Goal: Task Accomplishment & Management: Use online tool/utility

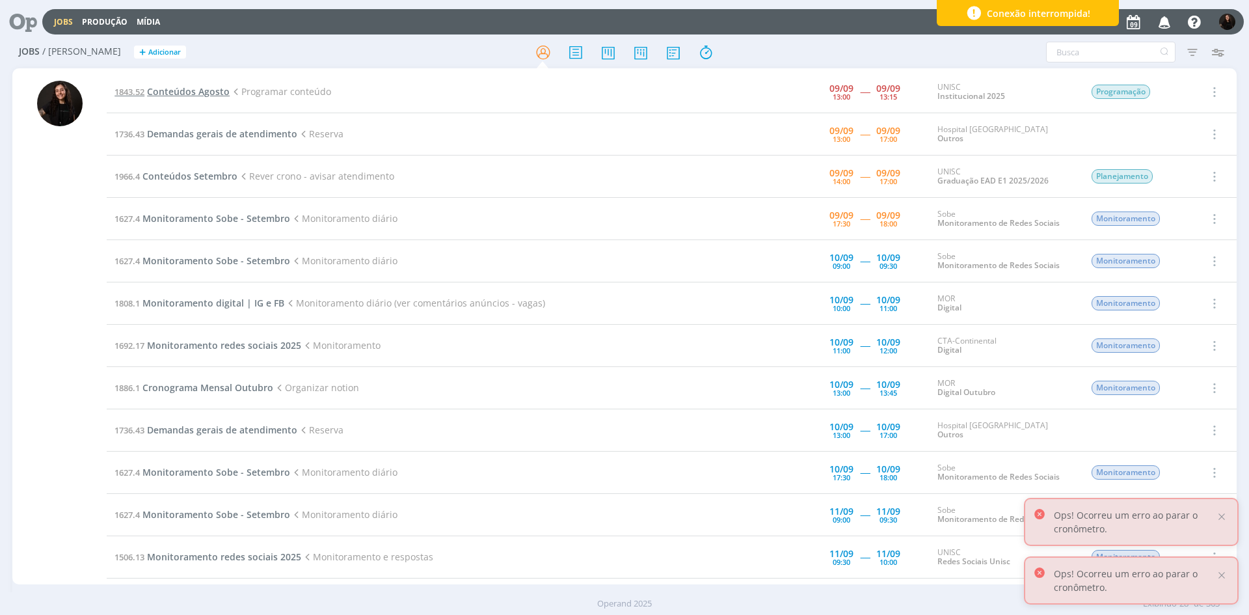
click at [208, 90] on span "Conteúdos Agosto" at bounding box center [188, 91] width 83 height 12
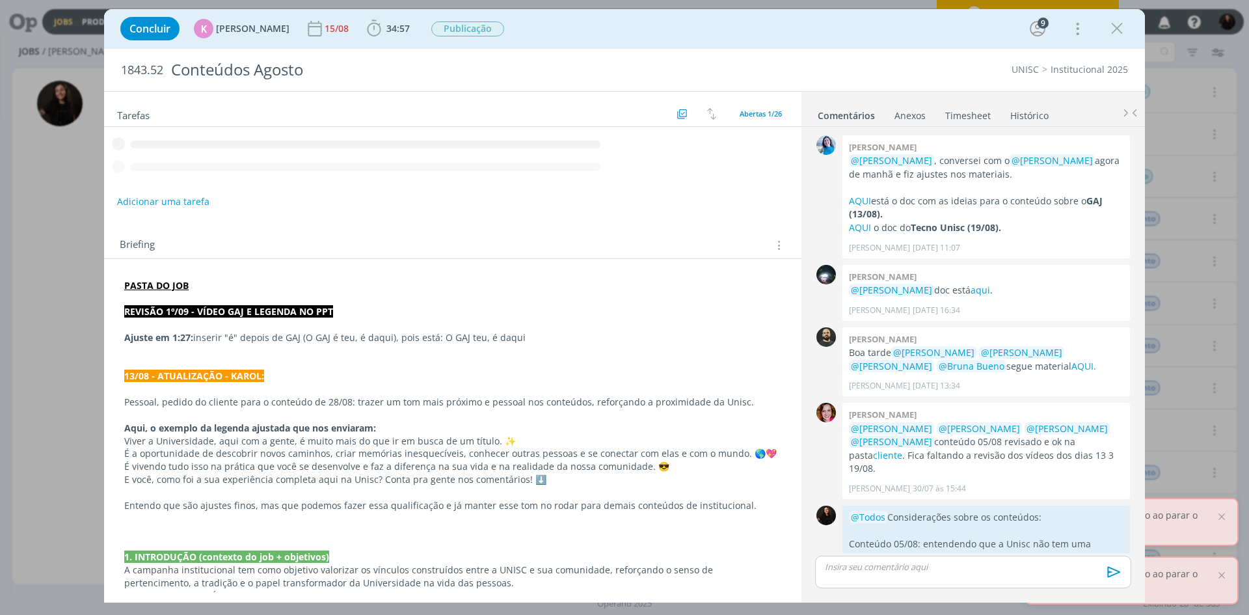
scroll to position [1399, 0]
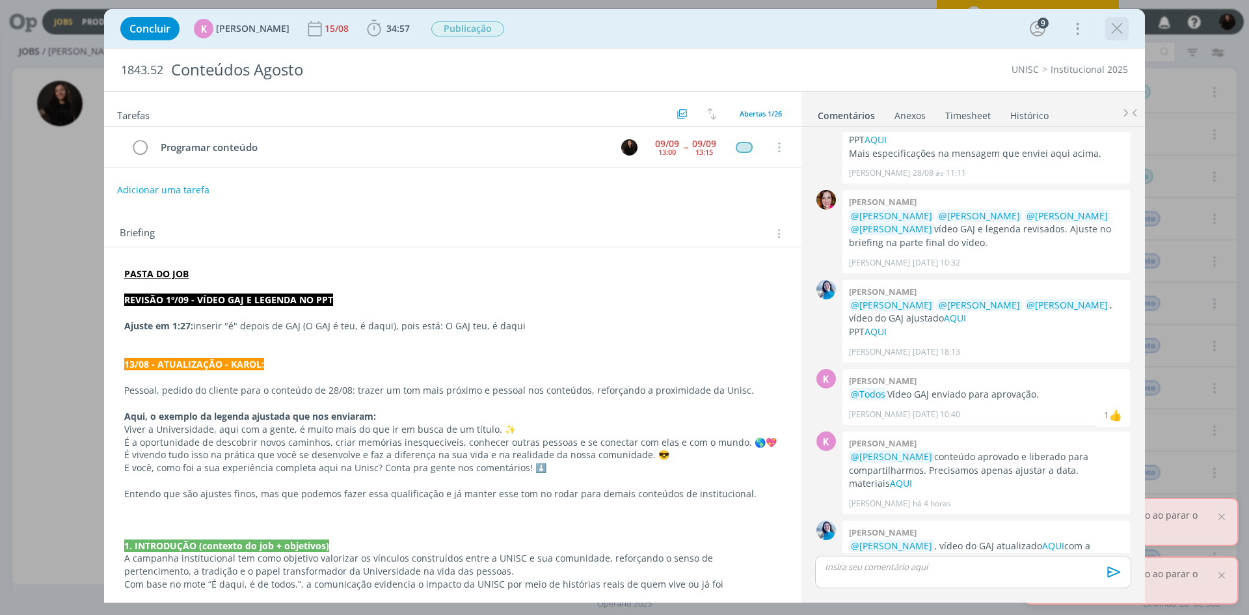
click at [1114, 33] on icon "dialog" at bounding box center [1117, 29] width 20 height 20
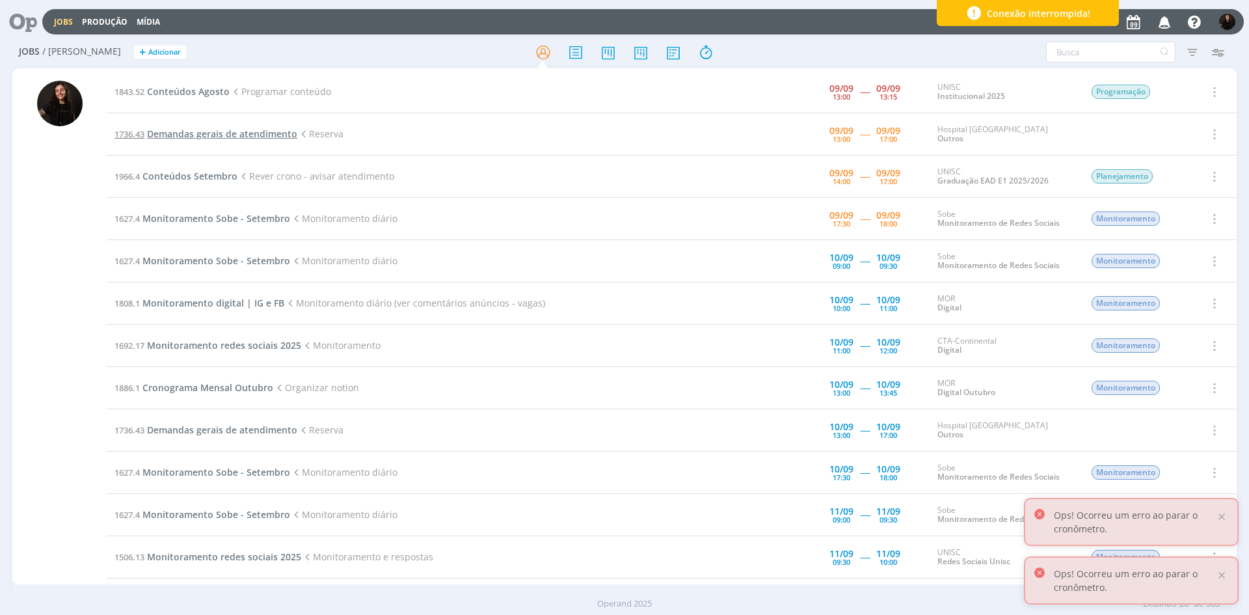
click at [210, 135] on span "Demandas gerais de atendimento" at bounding box center [222, 134] width 150 height 12
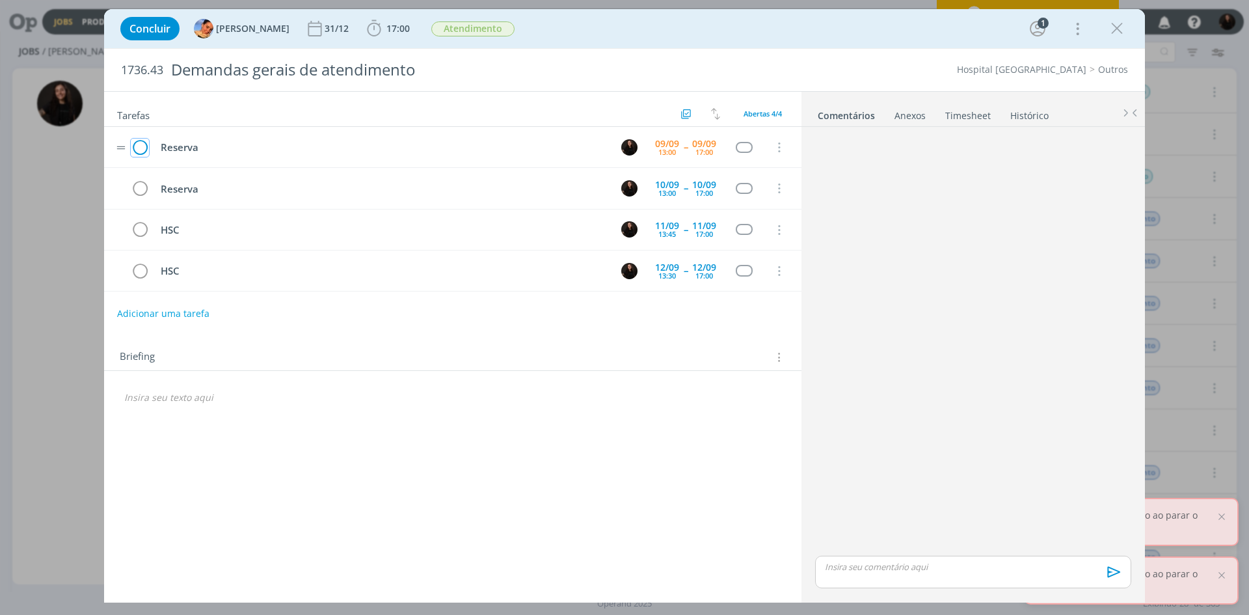
click at [139, 148] on icon "dialog" at bounding box center [140, 148] width 18 height 20
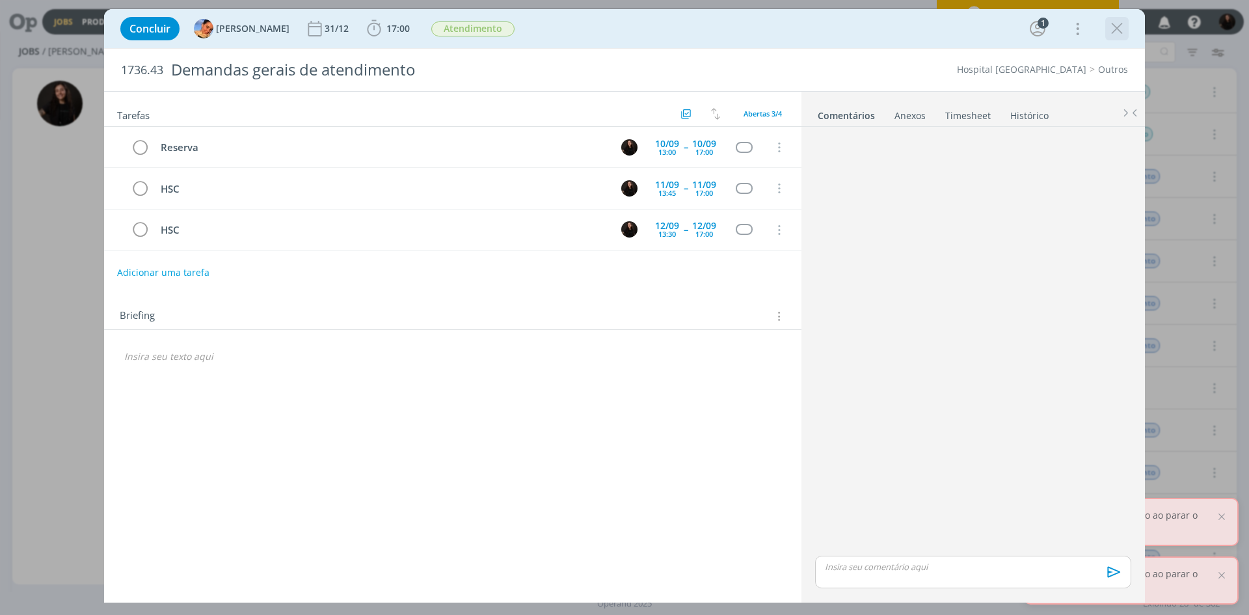
click at [1113, 31] on icon "dialog" at bounding box center [1117, 29] width 20 height 20
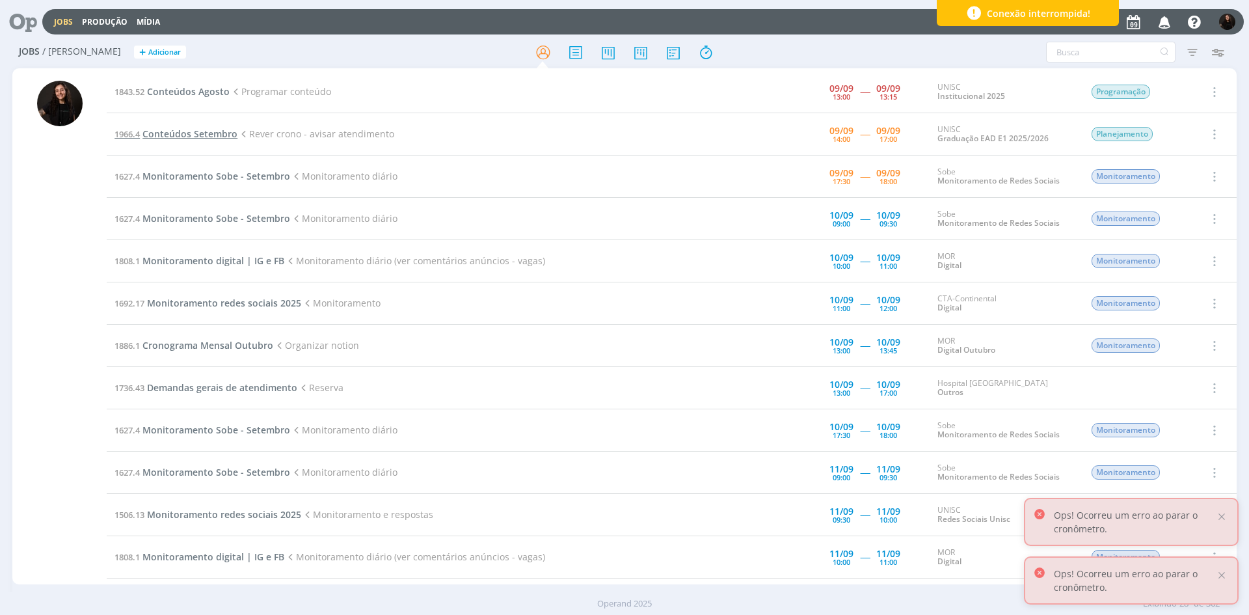
click at [212, 135] on span "Conteúdos Setembro" at bounding box center [189, 134] width 95 height 12
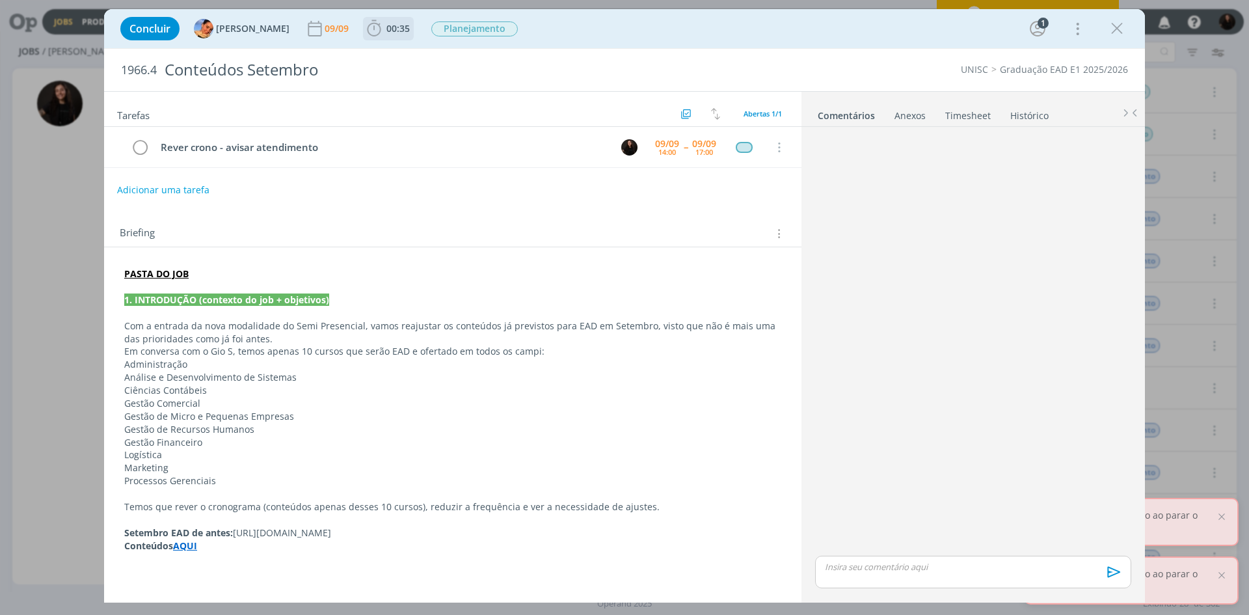
click at [367, 29] on icon "dialog" at bounding box center [374, 28] width 14 height 16
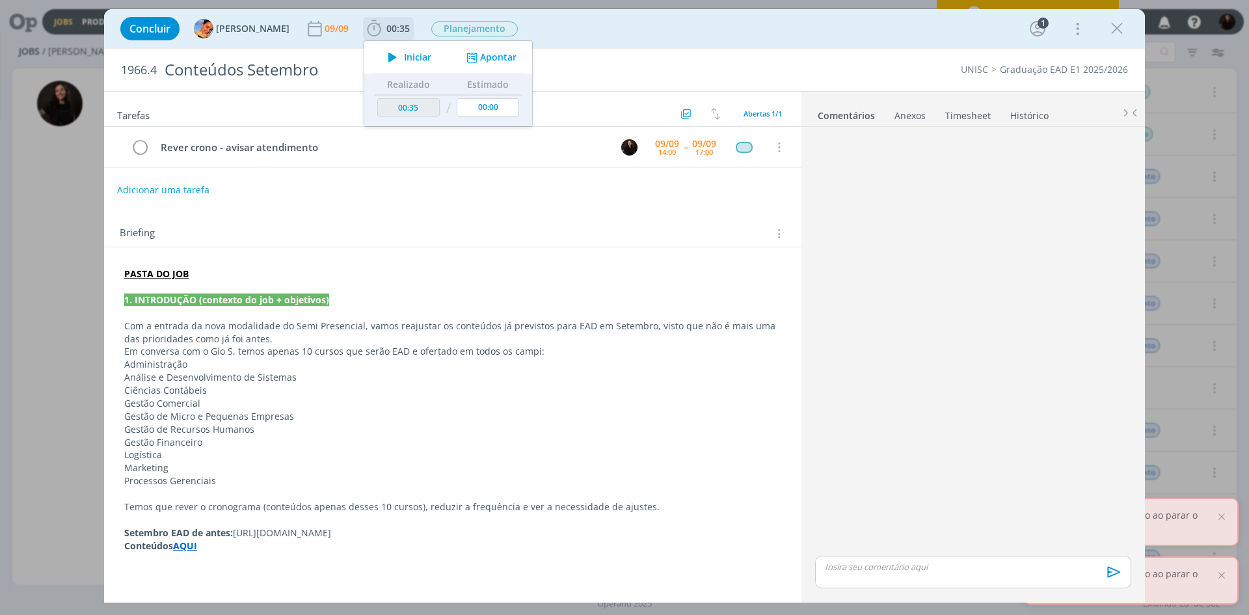
click at [404, 55] on span "Iniciar" at bounding box center [417, 57] width 27 height 9
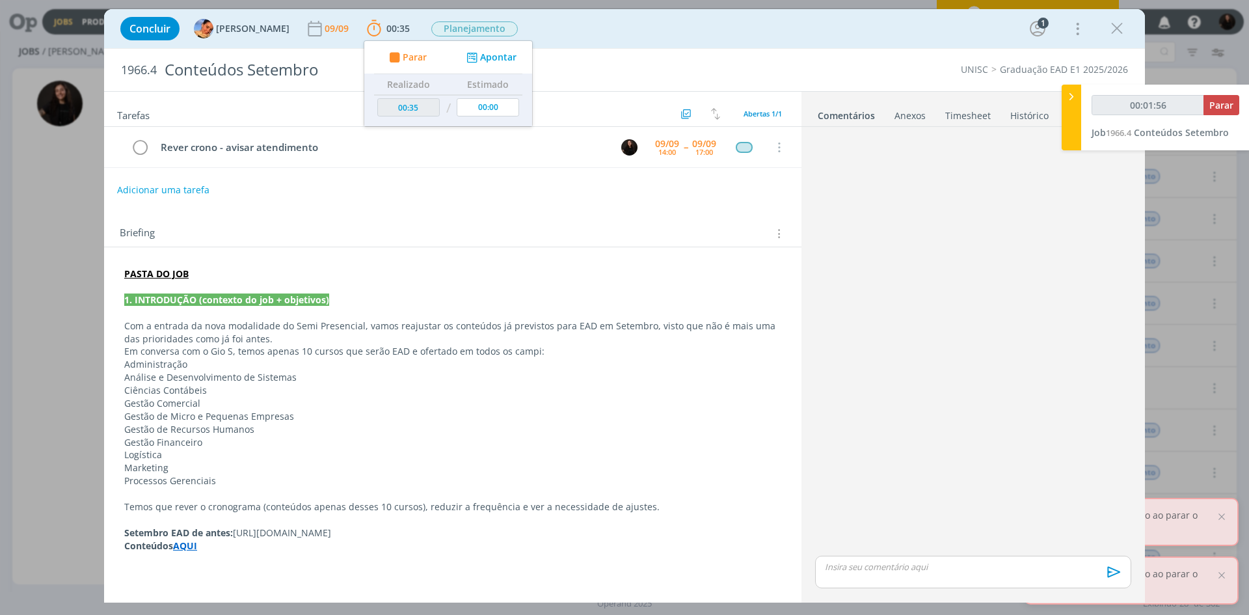
type input "00:01:57"
drag, startPoint x: 1069, startPoint y: 91, endPoint x: 973, endPoint y: 229, distance: 168.2
click at [1070, 91] on icon at bounding box center [1071, 97] width 13 height 14
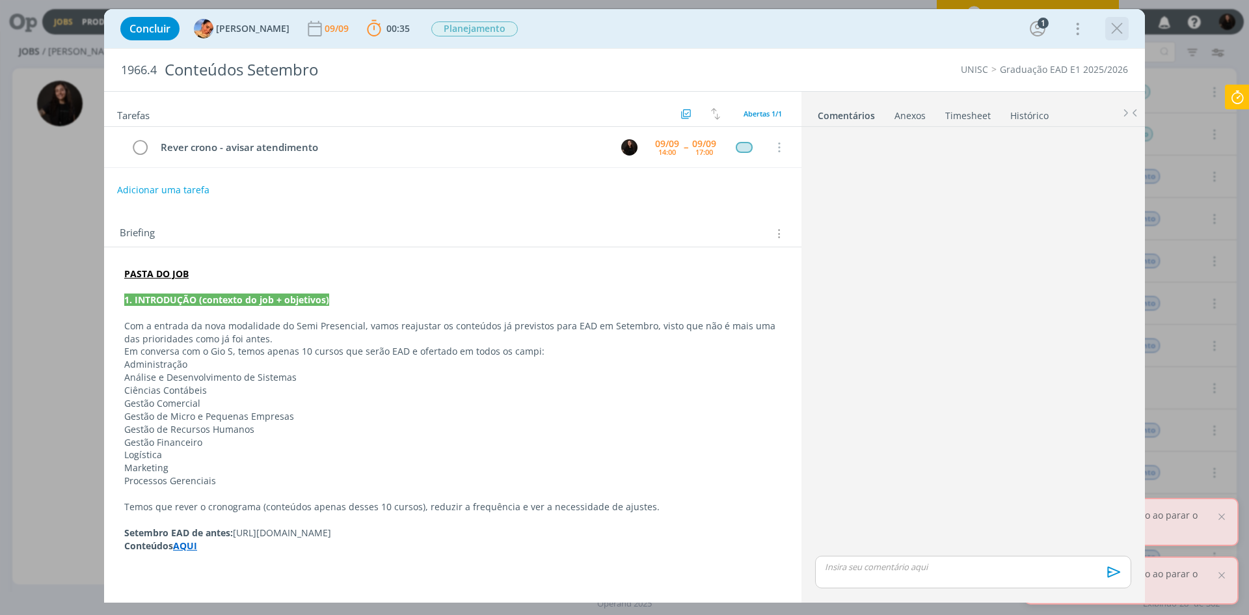
click at [1114, 23] on icon "dialog" at bounding box center [1117, 29] width 20 height 20
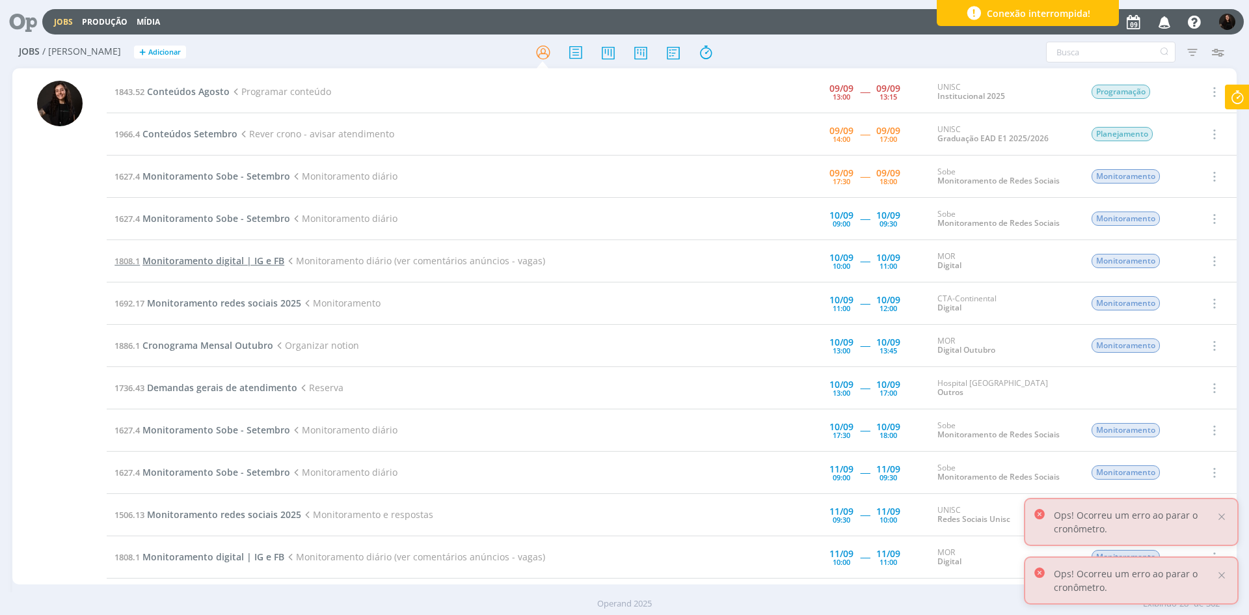
click at [229, 257] on span "Monitoramento digital | IG e FB" at bounding box center [213, 260] width 142 height 12
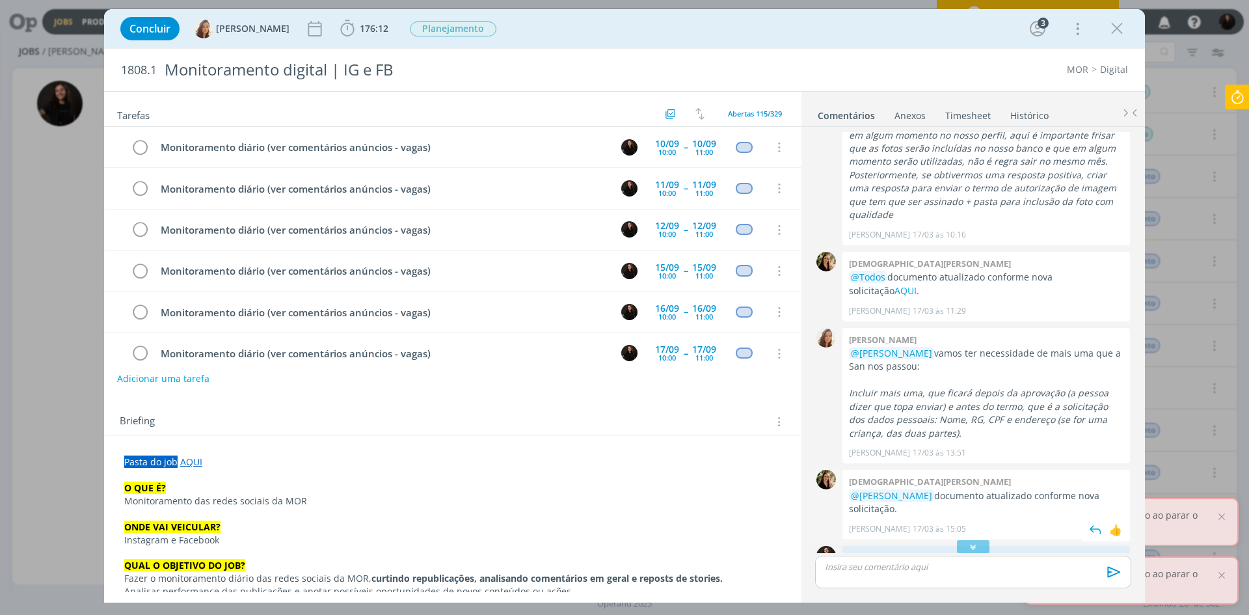
scroll to position [481, 0]
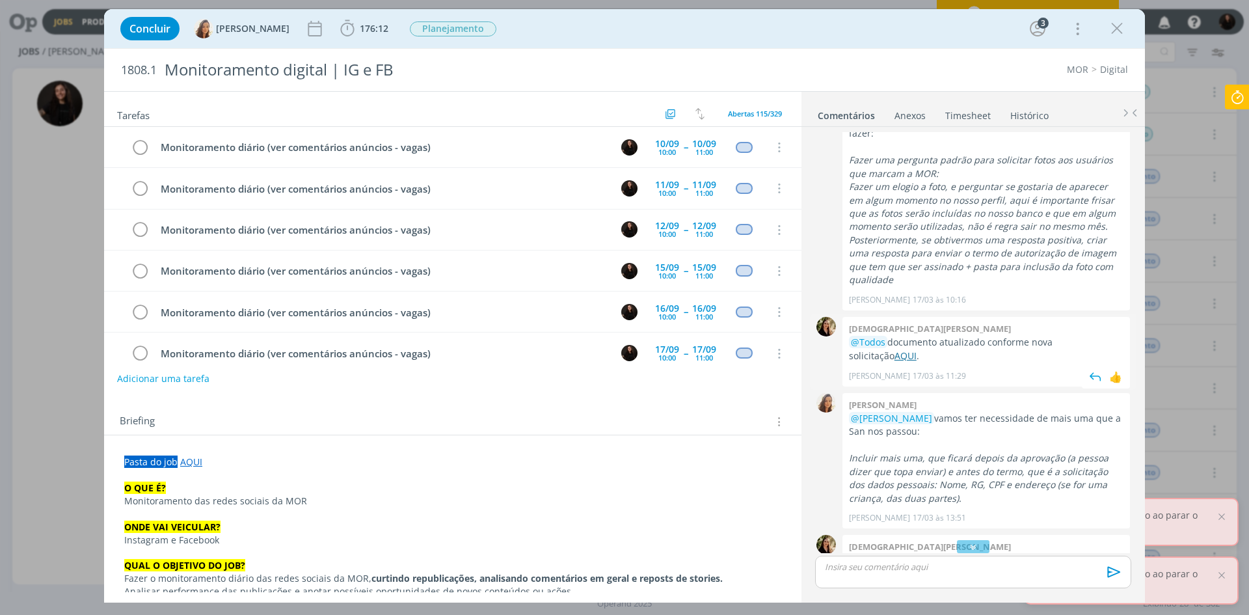
click at [895, 349] on link "AQUI" at bounding box center [906, 355] width 22 height 12
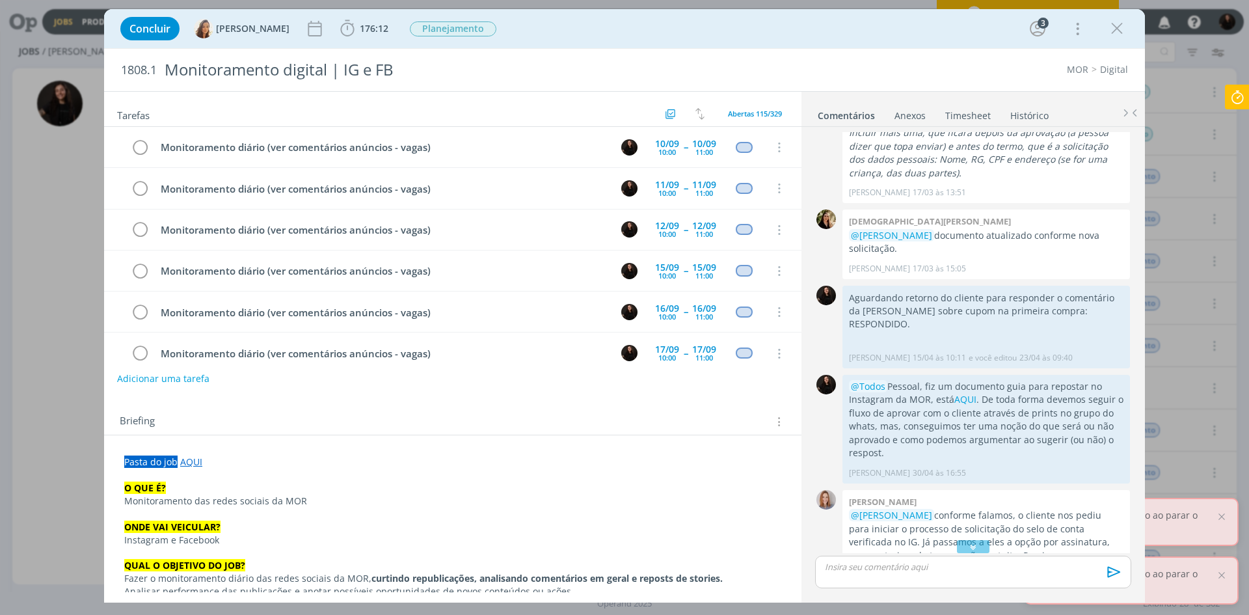
click at [1239, 102] on icon at bounding box center [1237, 97] width 23 height 25
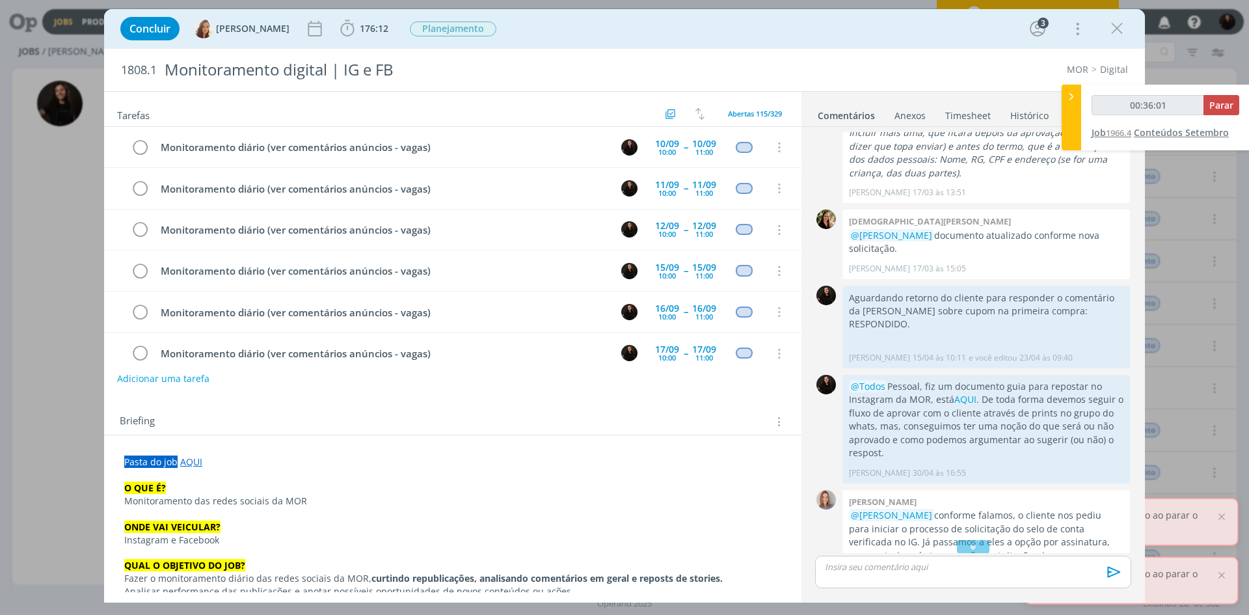
click at [1122, 130] on span "1966.4" at bounding box center [1118, 133] width 25 height 12
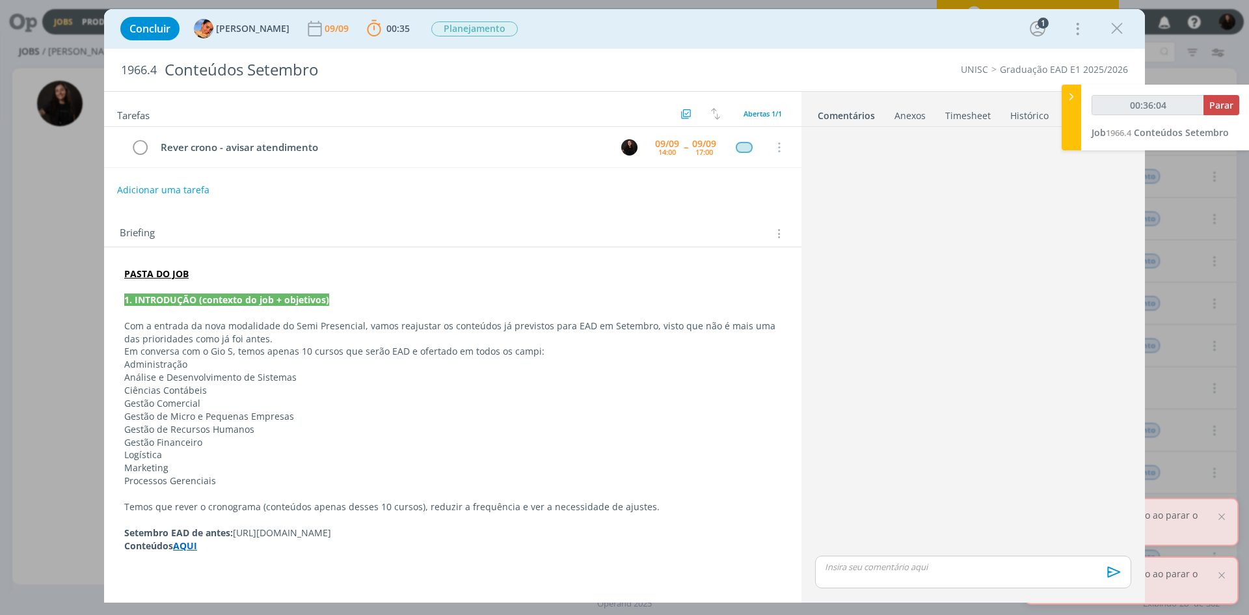
click at [254, 542] on p "Conteúdos AQUI" at bounding box center [452, 545] width 657 height 13
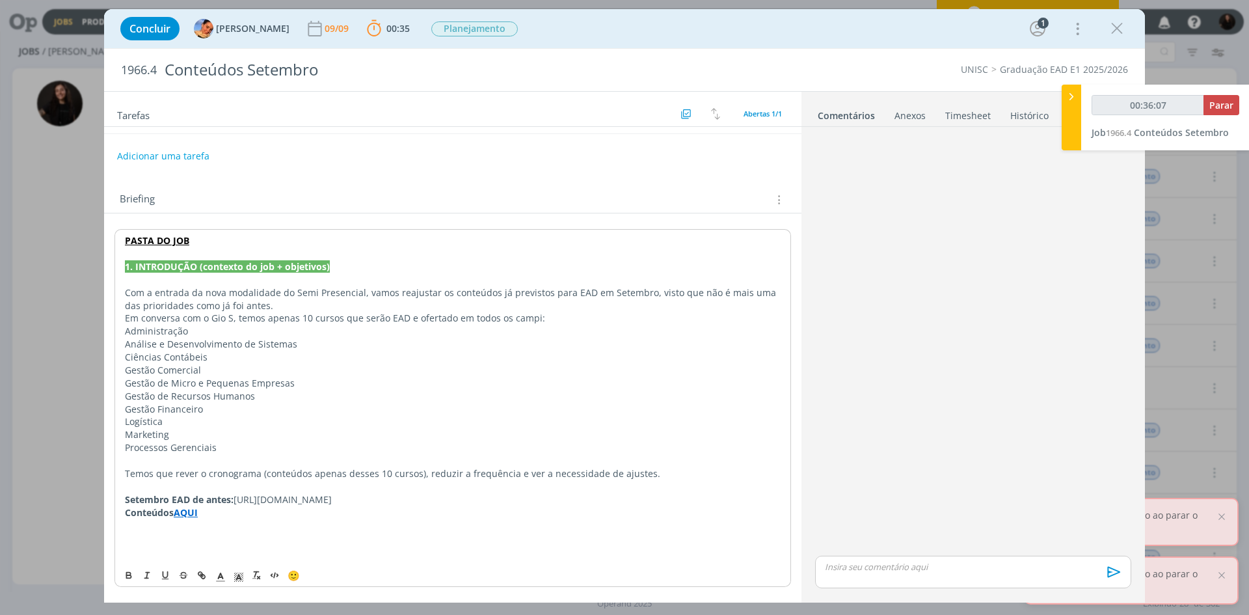
click at [209, 240] on p "PASTA DO JOB" at bounding box center [453, 240] width 656 height 13
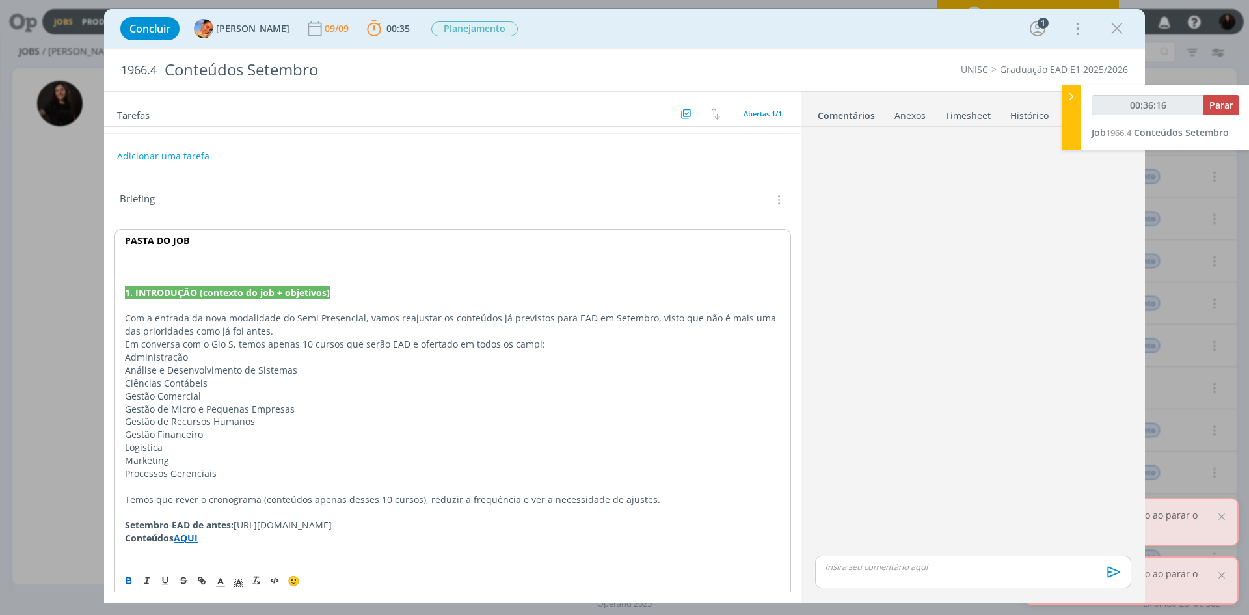
type input "00:36:17"
click at [220, 265] on p "AJUSTES 09/09" at bounding box center [452, 266] width 657 height 13
click at [205, 258] on p "dialog" at bounding box center [452, 253] width 657 height 13
click at [210, 267] on p "AJUSTES 09/09" at bounding box center [452, 266] width 657 height 13
click at [211, 261] on p "AJUSTES 09/09" at bounding box center [452, 266] width 657 height 13
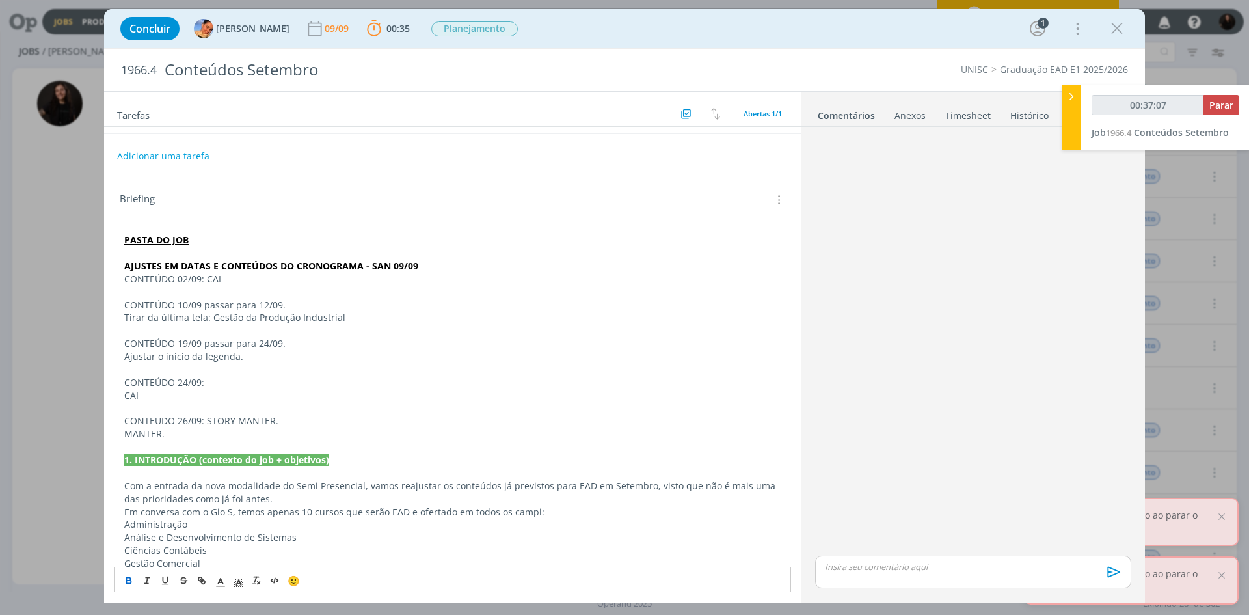
click at [429, 268] on p "AJUSTES EM DATAS E CONTEÚDOS DO CRONOGRAMA - SAN 09/09" at bounding box center [452, 266] width 657 height 13
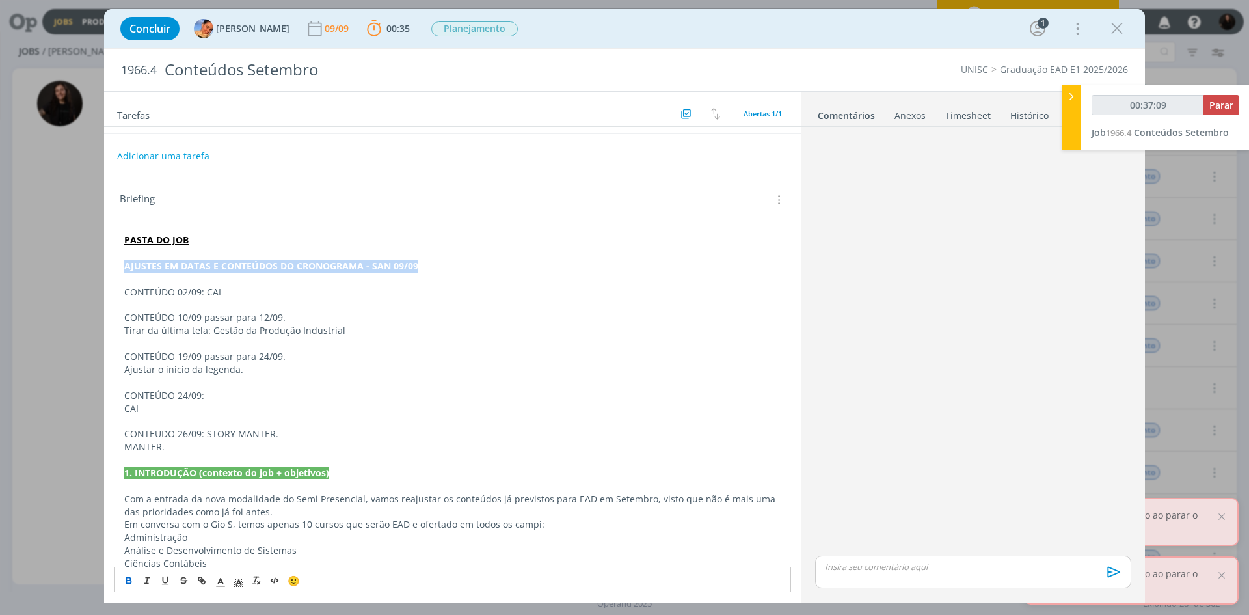
drag, startPoint x: 422, startPoint y: 267, endPoint x: 116, endPoint y: 269, distance: 305.1
click at [116, 269] on div "PASTA DO JOB AJUSTES EM DATAS E CONTEÚDOS DO CRONOGRAMA - SAN 09/09 ﻿ CONTEÚDO …" at bounding box center [452, 498] width 677 height 539
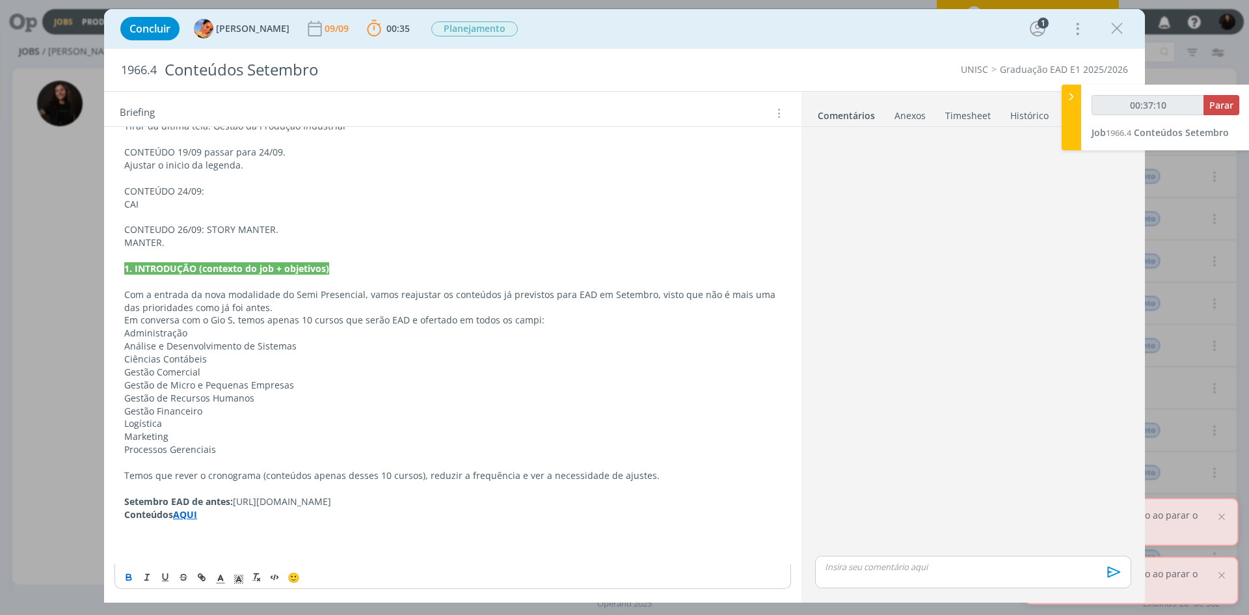
scroll to position [240, 0]
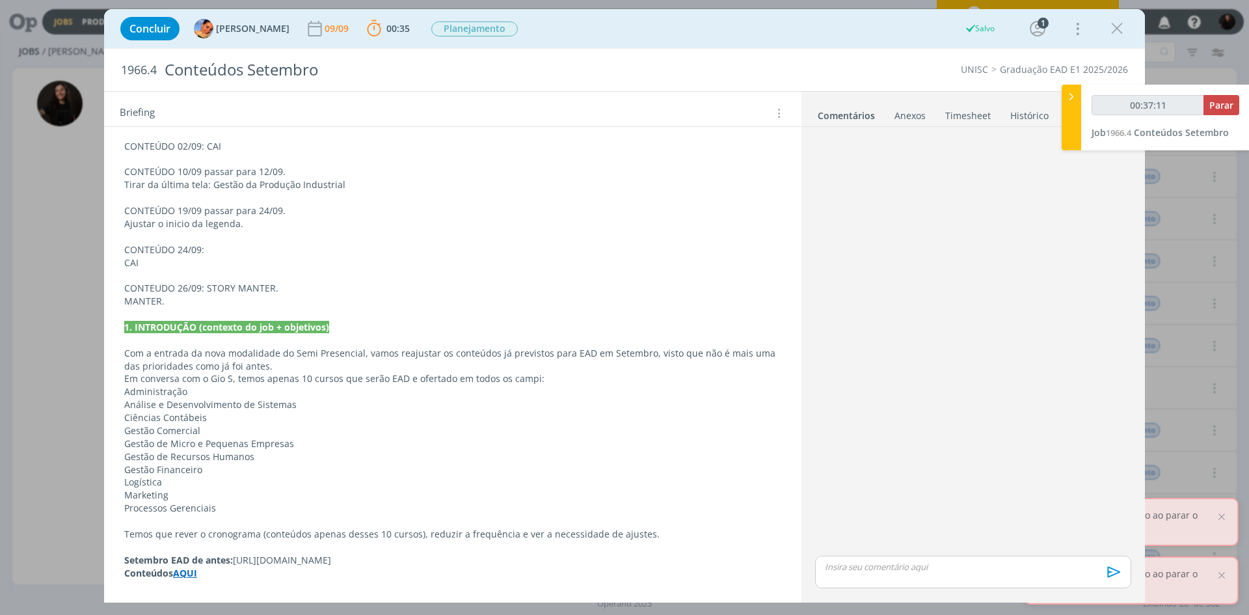
click at [238, 578] on div "PASTA DO JOB AJUSTES EM DATAS E CONTEÚDOS DO CRONOGRAMA - SAN 09/09 ﻿ CONTEÚDO …" at bounding box center [452, 365] width 677 height 564
click at [237, 576] on div "PASTA DO JOB AJUSTES EM DATAS E CONTEÚDOS DO CRONOGRAMA - SAN 09/09 ﻿ CONTEÚDO …" at bounding box center [452, 365] width 677 height 564
click at [237, 579] on div "PASTA DO JOB AJUSTES EM DATAS E CONTEÚDOS DO CRONOGRAMA - SAN 09/09 ﻿ CONTEÚDO …" at bounding box center [452, 365] width 677 height 564
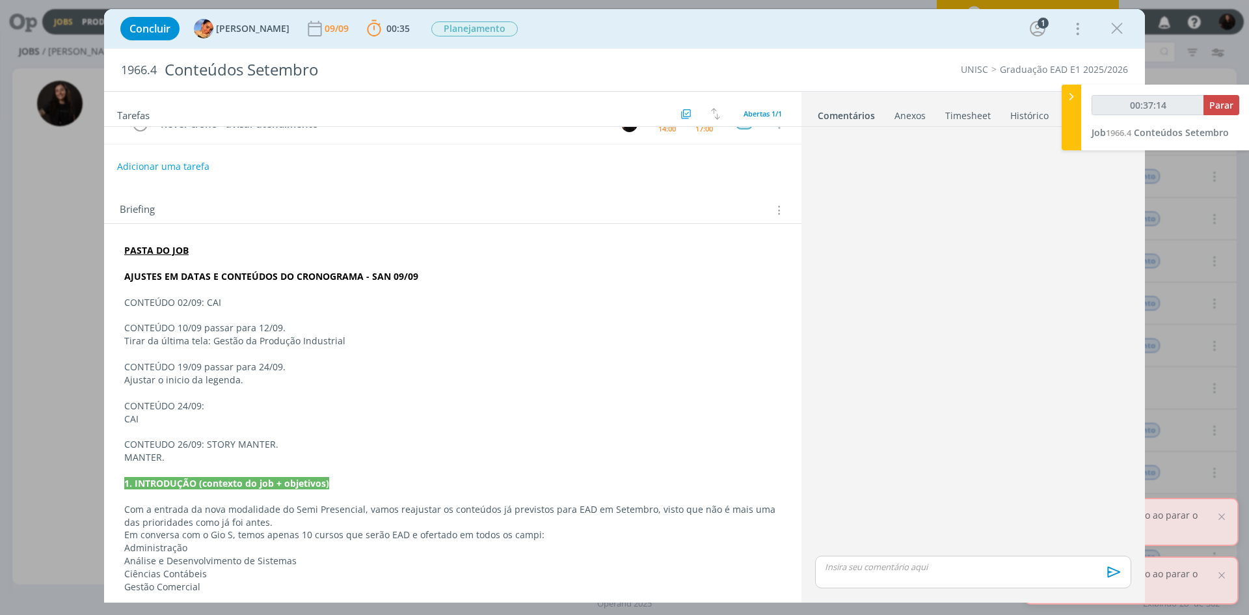
scroll to position [0, 0]
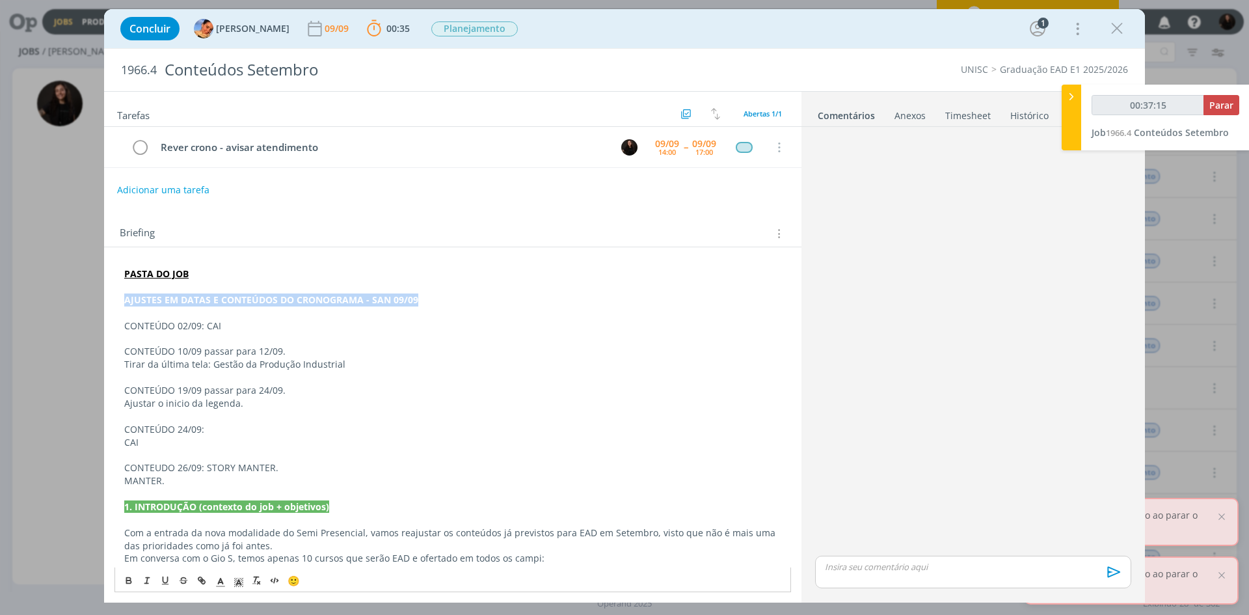
drag, startPoint x: 371, startPoint y: 311, endPoint x: 109, endPoint y: 299, distance: 263.1
click at [109, 299] on div "PASTA DO JOB AJUSTES EM DATAS E CONTEÚDOS DO CRONOGRAMA - SAN 09/09 ﻿ CONTEÚDO …" at bounding box center [452, 539] width 697 height 585
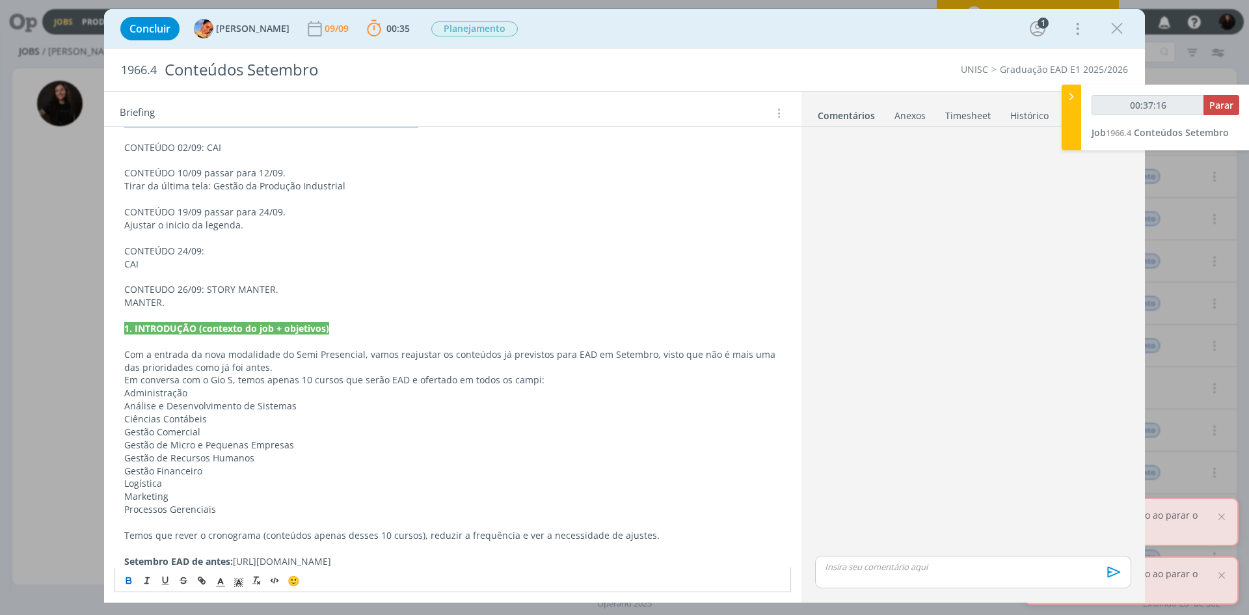
scroll to position [240, 0]
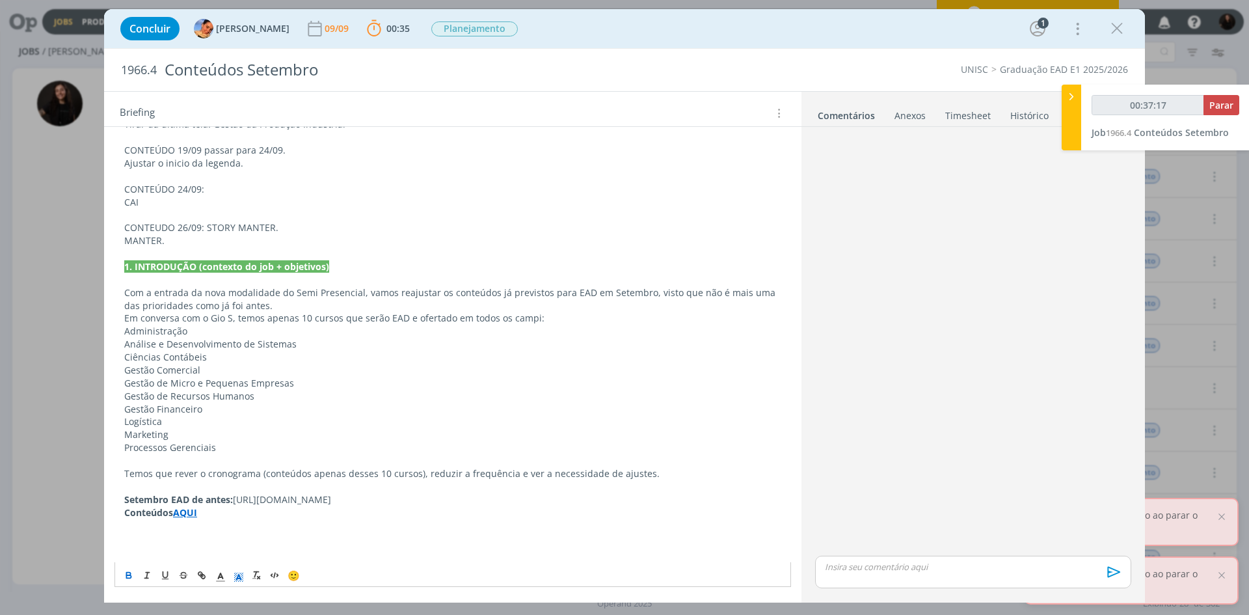
click at [240, 578] on icon "dialog" at bounding box center [239, 577] width 12 height 12
click at [276, 504] on span "dialog" at bounding box center [279, 505] width 10 height 10
click at [222, 578] on icon "dialog" at bounding box center [221, 577] width 12 height 12
drag, startPoint x: 221, startPoint y: 517, endPoint x: 241, endPoint y: 392, distance: 127.2
click at [221, 517] on span "dialog" at bounding box center [222, 518] width 10 height 10
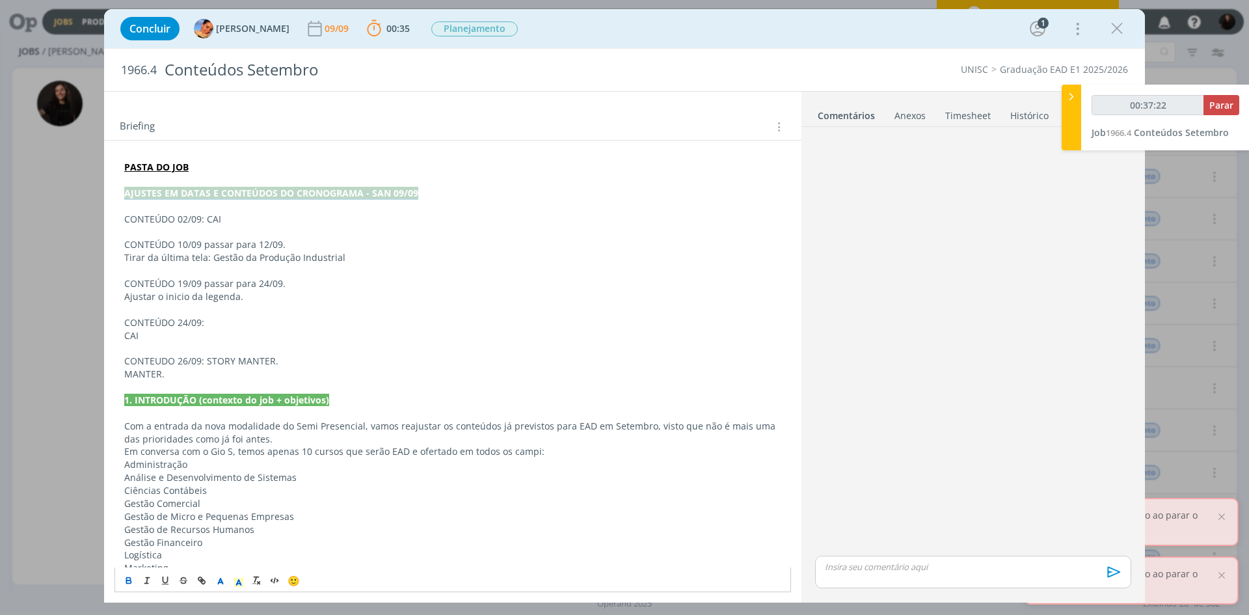
scroll to position [0, 0]
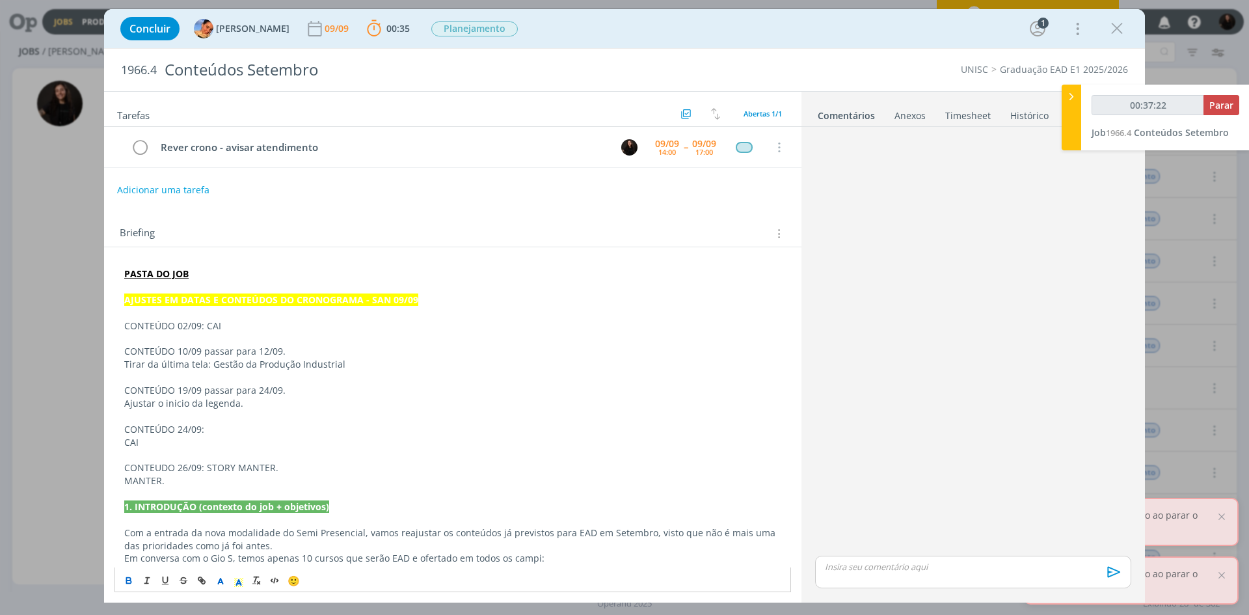
click at [294, 323] on p "CONTEÚDO 02/09: CAI" at bounding box center [452, 325] width 657 height 13
drag, startPoint x: 437, startPoint y: 291, endPoint x: 133, endPoint y: 299, distance: 303.9
click at [133, 299] on div "PASTA DO JOB AJUSTES EM DATAS E CONTEÚDOS DO CRONOGRAMA - SAN 09/09 CONTEÚDO 02…" at bounding box center [452, 532] width 677 height 539
drag, startPoint x: 122, startPoint y: 306, endPoint x: 413, endPoint y: 299, distance: 291.5
click at [126, 306] on div "PASTA DO JOB AJUSTES EM DATAS E CONTEÚDOS DO CRONOGRAMA - SAN 09/09 CONTEÚDO 02…" at bounding box center [452, 532] width 677 height 539
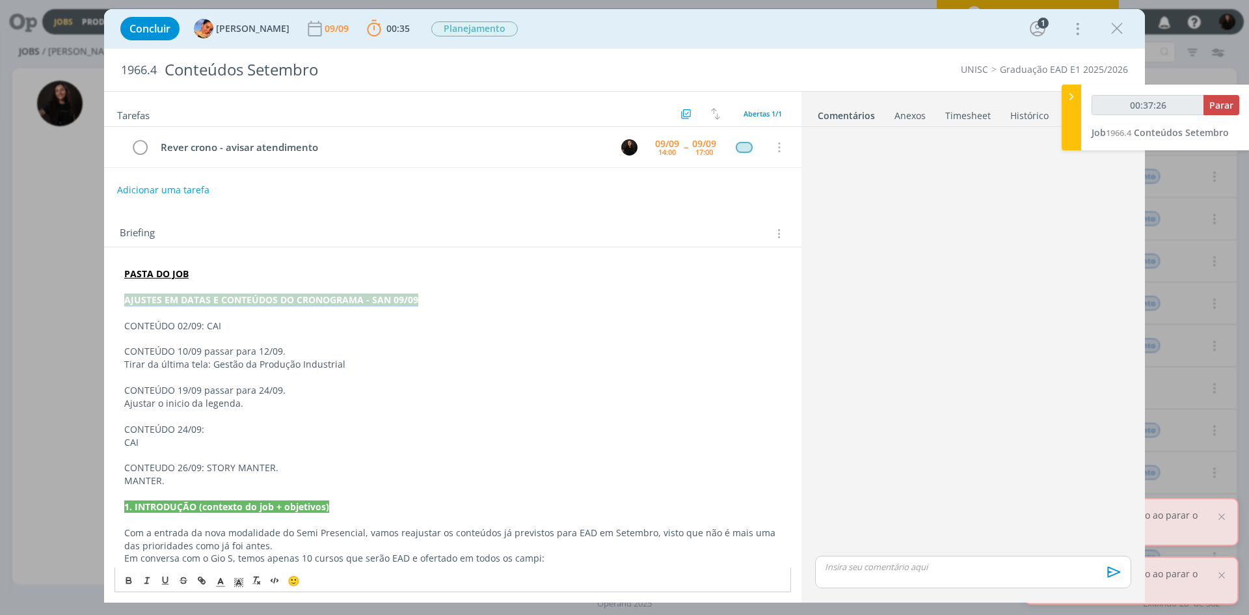
drag, startPoint x: 413, startPoint y: 299, endPoint x: 123, endPoint y: 296, distance: 290.2
click at [123, 296] on div "PASTA DO JOB AJUSTES EM DATAS E CONTEÚDOS DO CRONOGRAMA - SAN 09/09 CONTEÚDO 02…" at bounding box center [452, 532] width 677 height 539
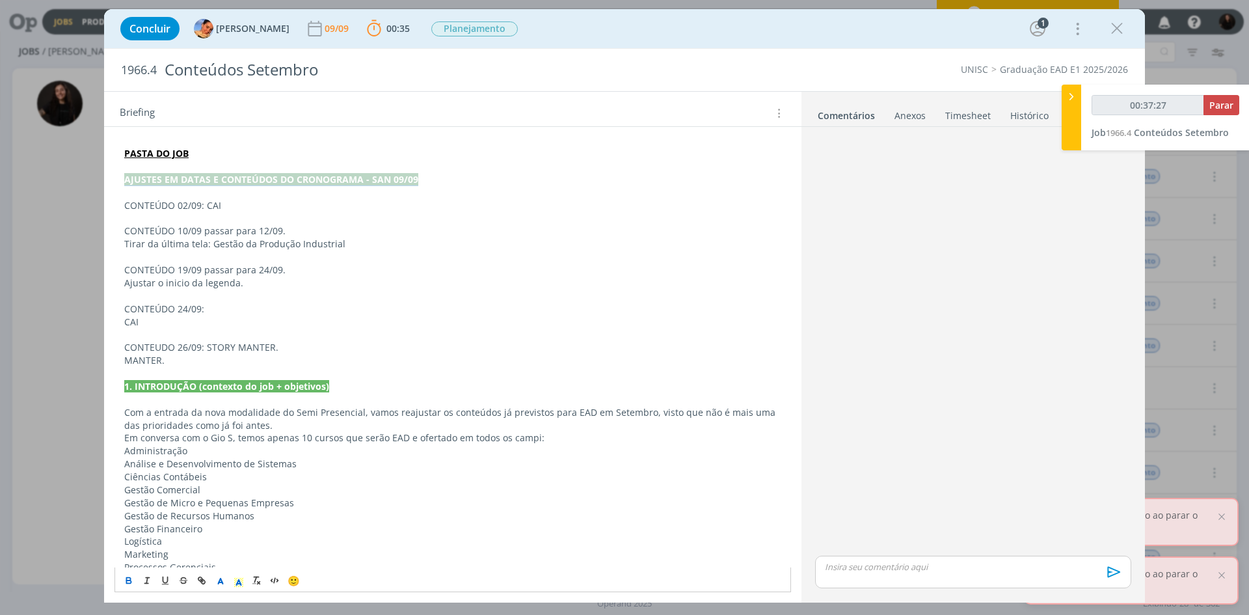
scroll to position [240, 0]
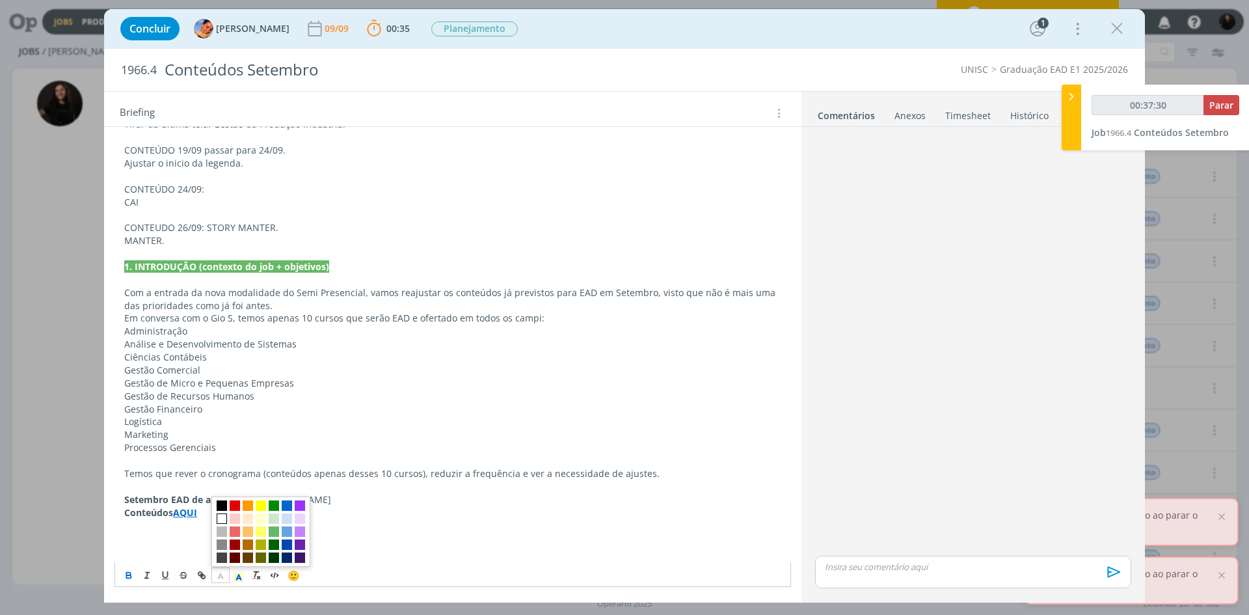
click at [217, 578] on icon "dialog" at bounding box center [221, 577] width 12 height 12
click at [222, 507] on span "dialog" at bounding box center [222, 505] width 10 height 10
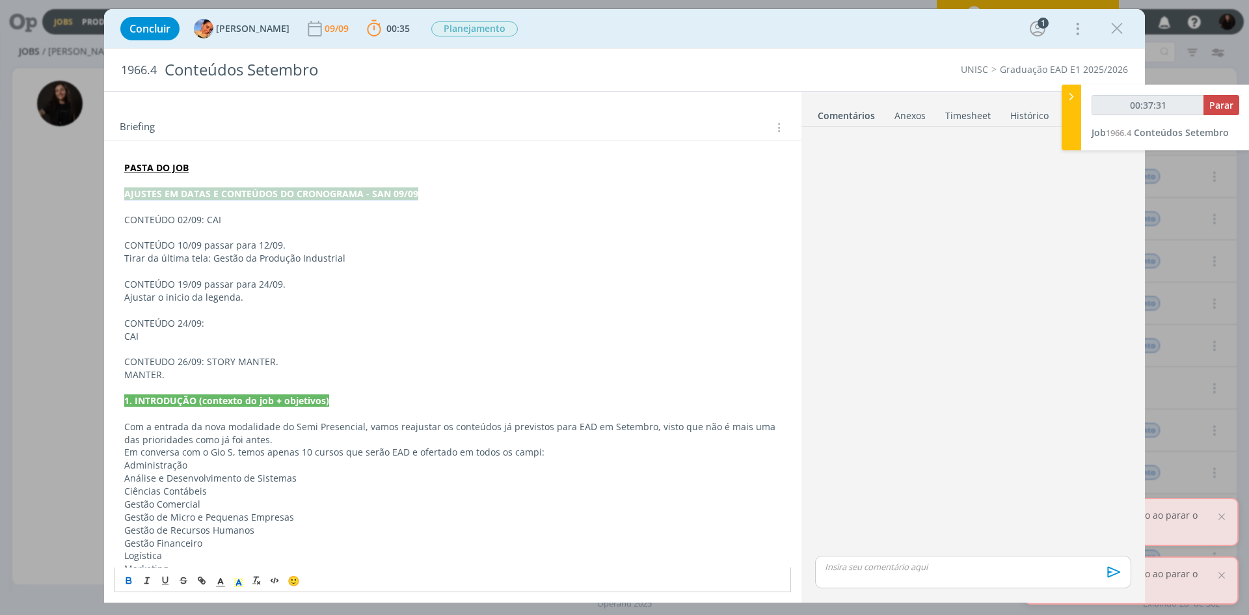
scroll to position [0, 0]
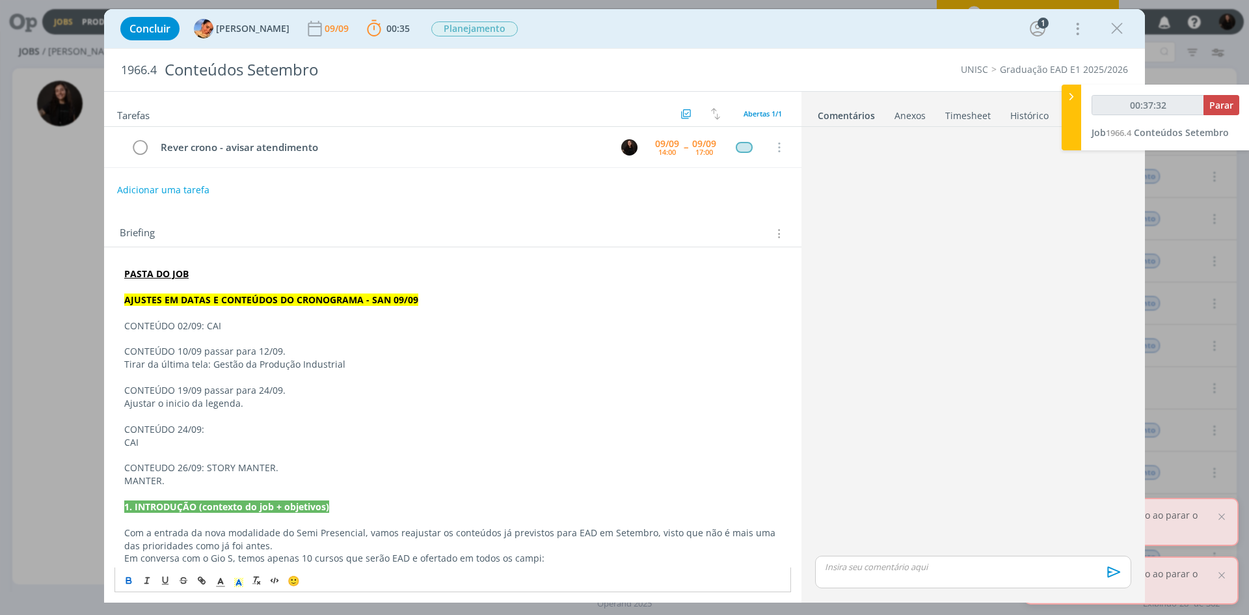
click at [331, 309] on p "dialog" at bounding box center [452, 312] width 657 height 13
type input "00:40:29"
click at [1075, 97] on icon at bounding box center [1071, 97] width 13 height 14
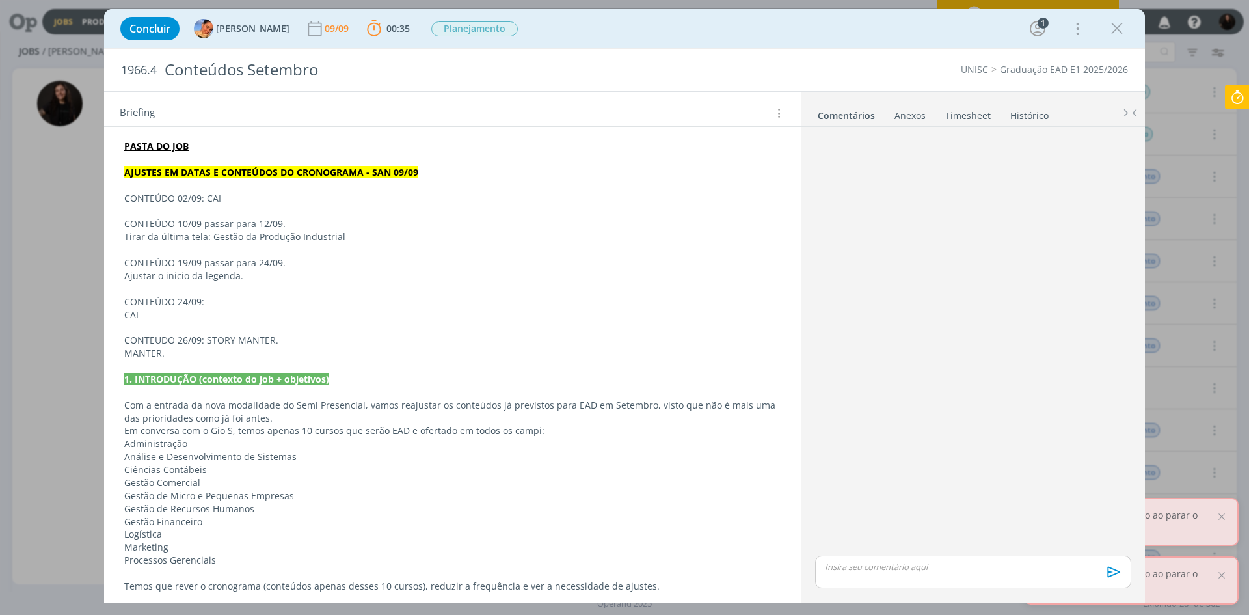
scroll to position [20, 0]
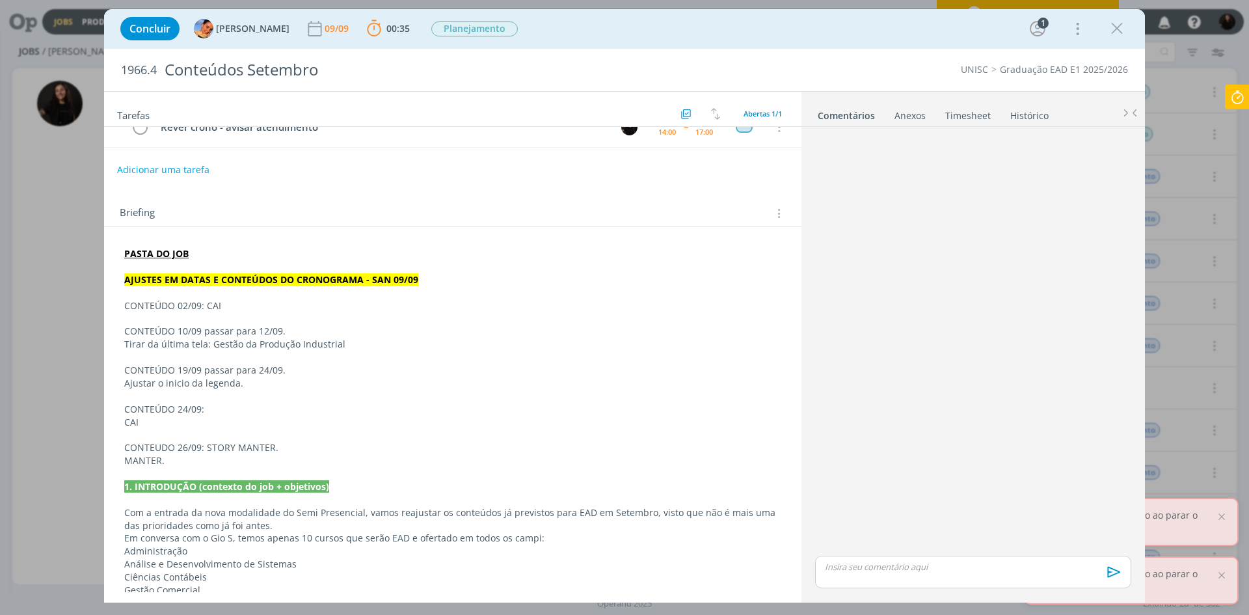
click at [262, 311] on p "CONTEÚDO 02/09: CAI" at bounding box center [452, 305] width 657 height 13
drag, startPoint x: 239, startPoint y: 306, endPoint x: 115, endPoint y: 309, distance: 124.3
click at [115, 309] on div "PASTA DO JOB AJUSTES EM DATAS E CONTEÚDOS DO CRONOGRAMA - SAN 09/09 CONTEÚDO 02…" at bounding box center [452, 513] width 677 height 540
click at [183, 332] on p "CONTEÚDO 10/09 passar para 12/09." at bounding box center [453, 331] width 656 height 13
drag, startPoint x: 303, startPoint y: 327, endPoint x: 125, endPoint y: 332, distance: 177.7
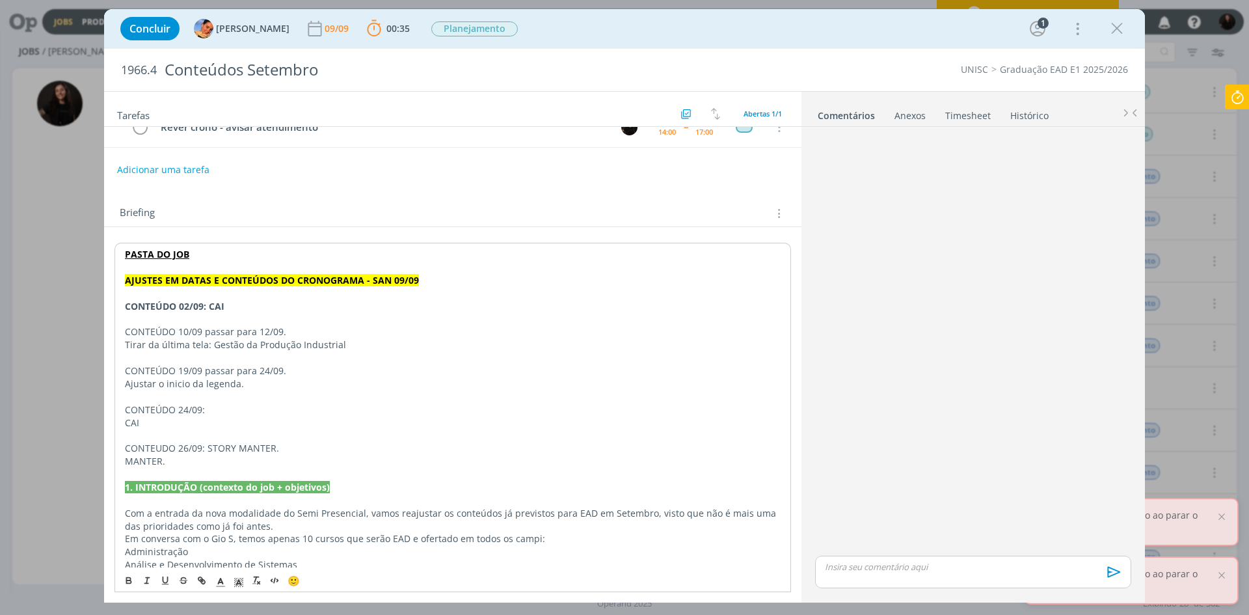
click at [125, 332] on p "CONTEÚDO 10/09 passar para 12/09." at bounding box center [453, 331] width 656 height 13
drag, startPoint x: 176, startPoint y: 358, endPoint x: 174, endPoint y: 343, distance: 15.0
click at [174, 356] on p "dialog" at bounding box center [453, 357] width 656 height 13
click at [177, 341] on p "Tirar da última tela: Gestão da Produção Industrial" at bounding box center [453, 344] width 656 height 13
click at [225, 342] on p "Tirar da última tela: Gestão da Produção Industrial" at bounding box center [453, 344] width 656 height 13
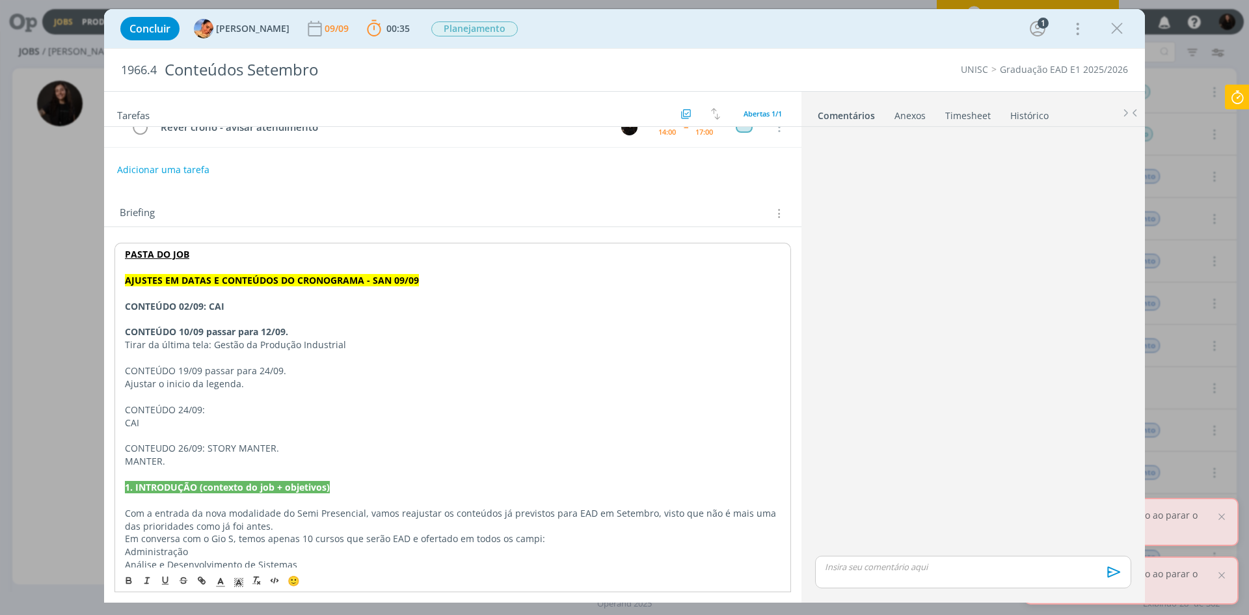
click at [224, 368] on p "CONTEÚDO 19/09 passar para 24/09." at bounding box center [453, 370] width 656 height 13
click at [291, 362] on p "dialog" at bounding box center [453, 357] width 656 height 13
click at [295, 369] on p "CONTEÚDO 19/09 passar para 24/09." at bounding box center [453, 370] width 656 height 13
drag, startPoint x: 312, startPoint y: 371, endPoint x: 114, endPoint y: 372, distance: 197.1
click at [114, 372] on div "PASTA DO JOB AJUSTES EM DATAS E CONTEÚDOS DO CRONOGRAMA - SAN 09/09 CONTEÚDO 02…" at bounding box center [452, 513] width 677 height 540
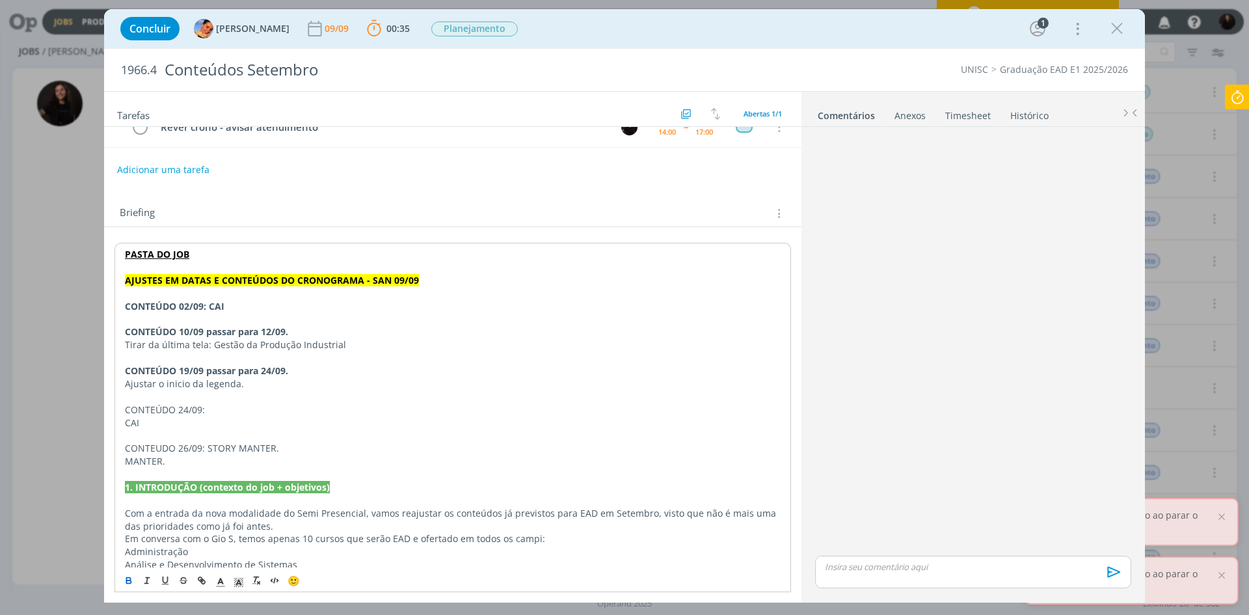
click at [243, 383] on p "Ajustar o inicio da legenda." at bounding box center [453, 383] width 656 height 13
click at [269, 388] on p "Ajustar o inicio da legenda." at bounding box center [453, 383] width 656 height 13
drag, startPoint x: 223, startPoint y: 409, endPoint x: 118, endPoint y: 407, distance: 104.8
click at [118, 407] on div "PASTA DO JOB AJUSTES EM DATAS E CONTEÚDOS DO CRONOGRAMA - SAN 09/09 CONTEÚDO 02…" at bounding box center [452, 513] width 677 height 540
drag, startPoint x: 302, startPoint y: 445, endPoint x: 122, endPoint y: 449, distance: 179.6
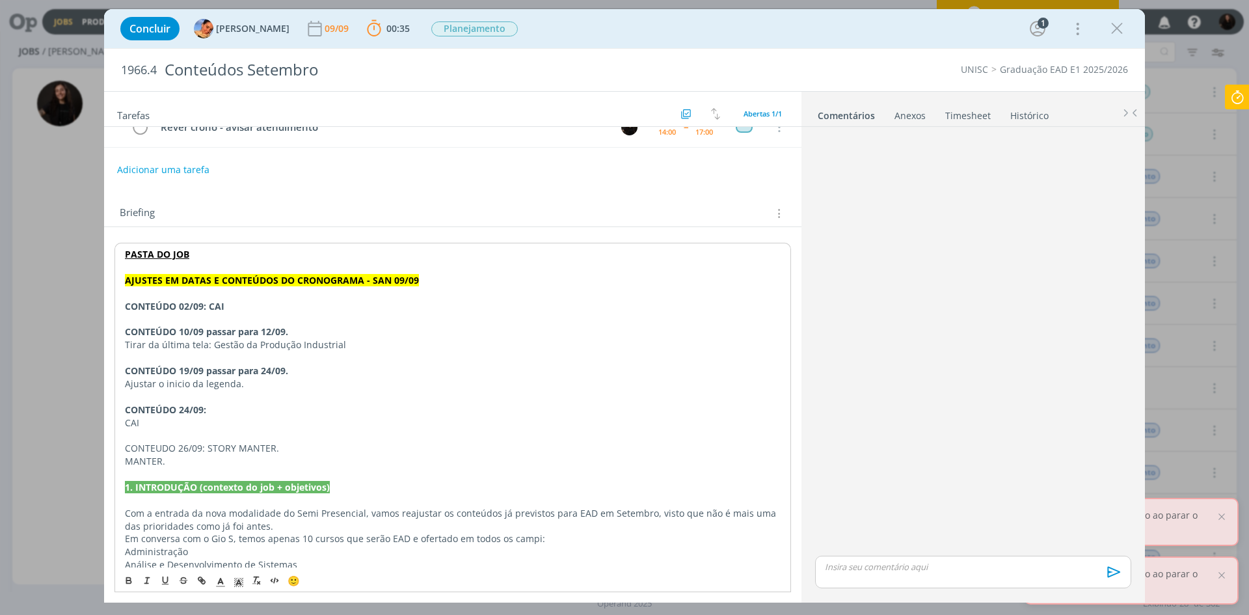
click at [122, 449] on div "PASTA DO JOB AJUSTES EM DATAS E CONTEÚDOS DO CRONOGRAMA - SAN 09/09 CONTEÚDO 02…" at bounding box center [452, 513] width 677 height 540
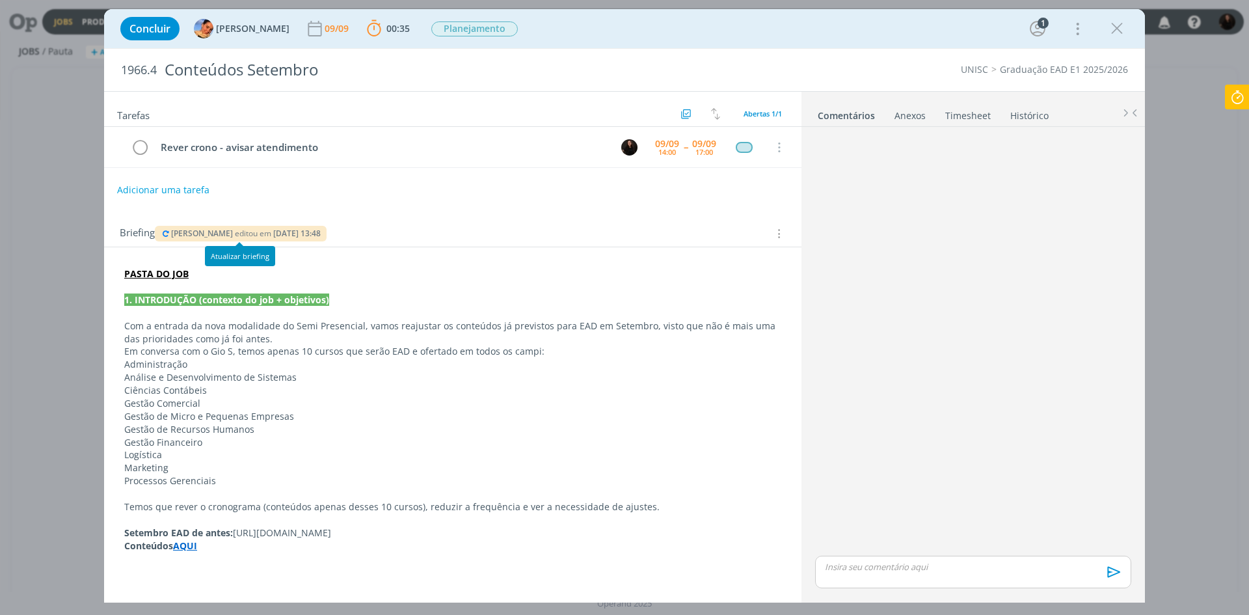
click at [164, 237] on icon "dialog" at bounding box center [166, 234] width 10 height 8
drag, startPoint x: 192, startPoint y: 548, endPoint x: 208, endPoint y: 558, distance: 19.3
click at [192, 548] on strong "AQUI" at bounding box center [185, 545] width 24 height 12
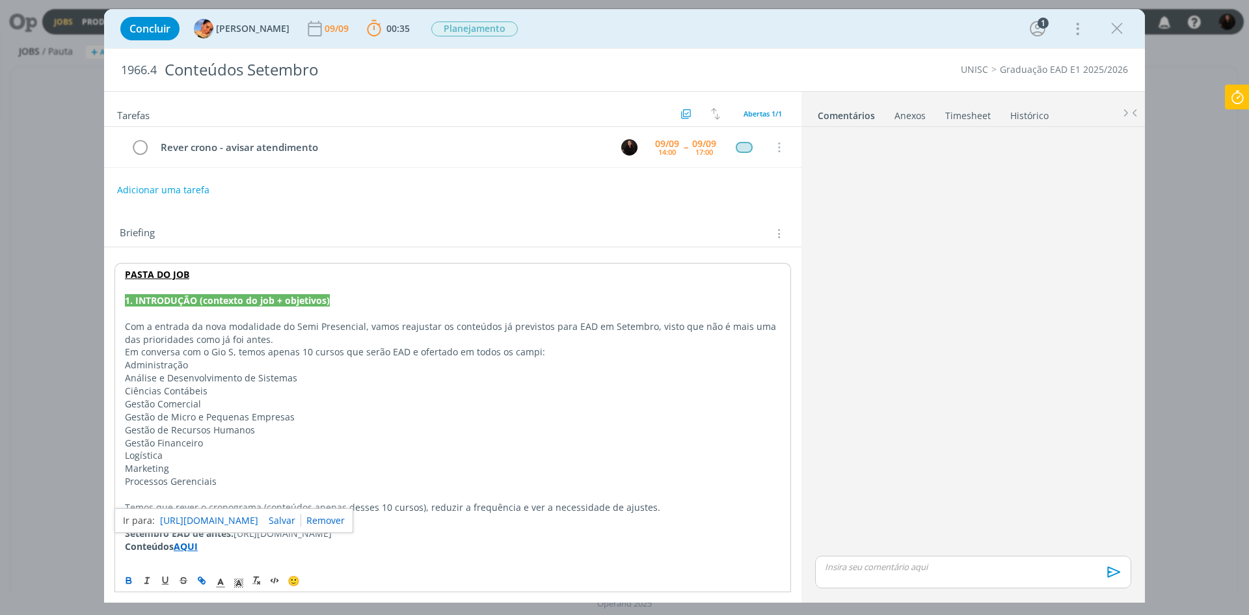
click at [222, 512] on link "[URL][DOMAIN_NAME]" at bounding box center [209, 520] width 98 height 17
click at [308, 398] on p "Gestão Comercial" at bounding box center [453, 403] width 656 height 13
click at [473, 359] on p "Administração" at bounding box center [453, 364] width 656 height 13
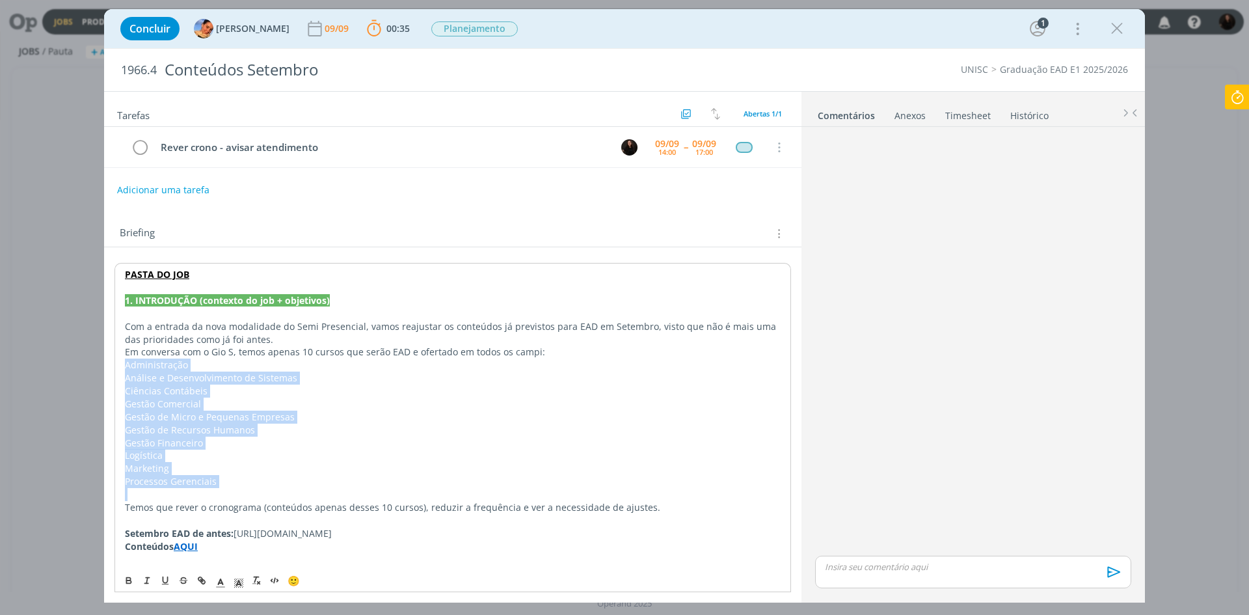
drag, startPoint x: 224, startPoint y: 491, endPoint x: 120, endPoint y: 366, distance: 162.1
click at [120, 366] on div "PASTA DO JOB 1. INTRODUÇÃO (contexto do job + objetivos) Com a entrada da nova …" at bounding box center [452, 416] width 677 height 307
click at [263, 481] on p "Processos Gerenciais" at bounding box center [452, 480] width 657 height 13
drag, startPoint x: 232, startPoint y: 481, endPoint x: 114, endPoint y: 368, distance: 162.4
click at [114, 368] on div "PASTA DO JOB 1. INTRODUÇÃO (contexto do job + objetivos) Com a entrada da nova …" at bounding box center [452, 416] width 677 height 306
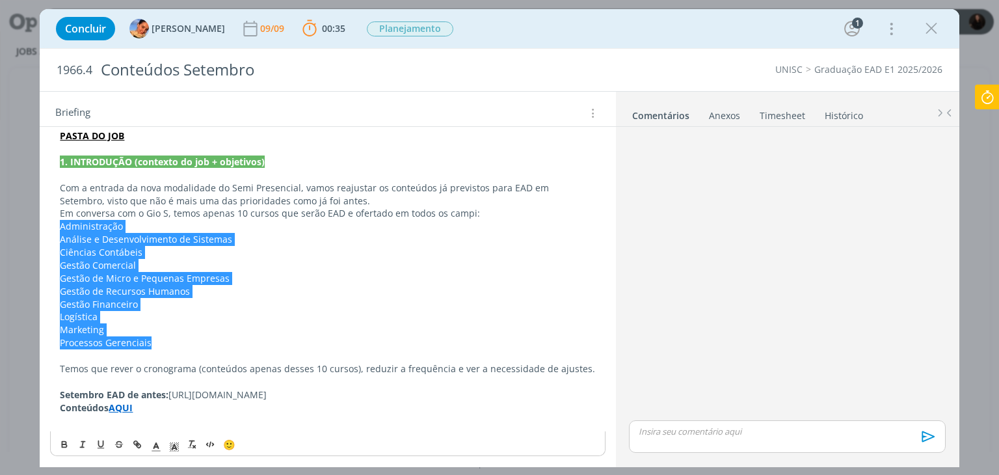
scroll to position [113, 0]
